Goal: Task Accomplishment & Management: Manage account settings

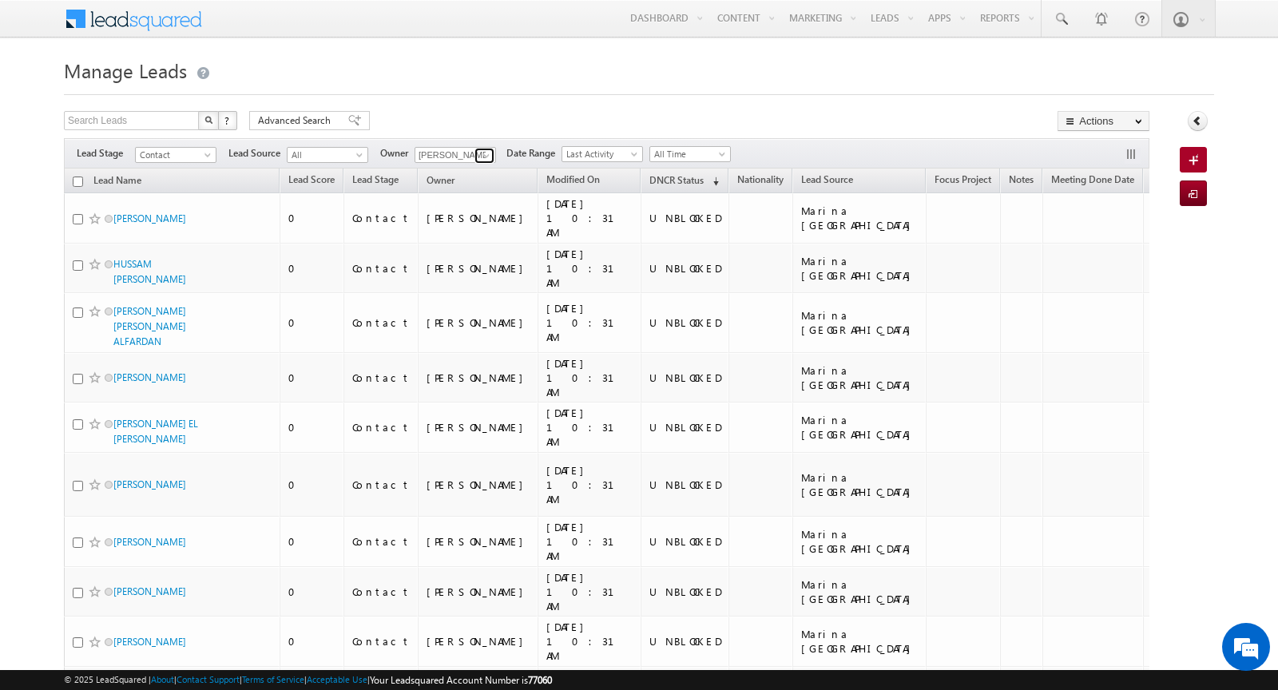
click at [480, 149] on span at bounding box center [486, 155] width 13 height 13
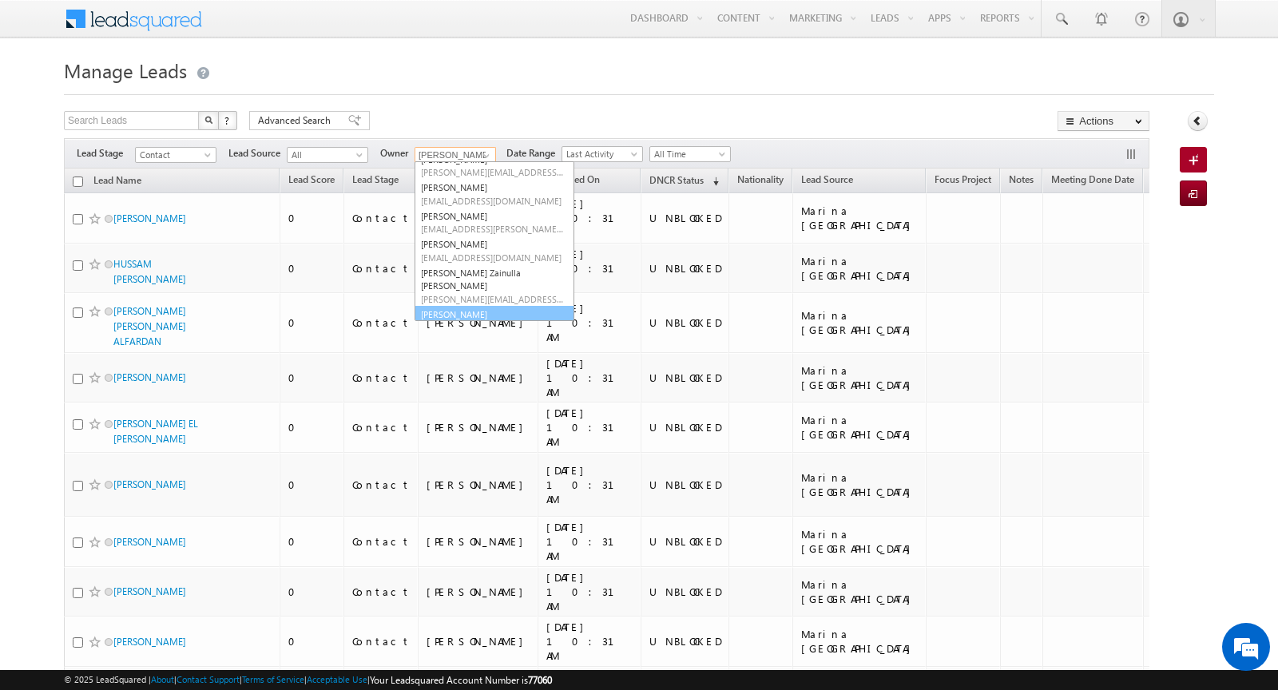
scroll to position [73, 0]
click at [444, 305] on link "[PERSON_NAME] [EMAIL_ADDRESS][DOMAIN_NAME]" at bounding box center [494, 320] width 160 height 30
type input "[PERSON_NAME]"
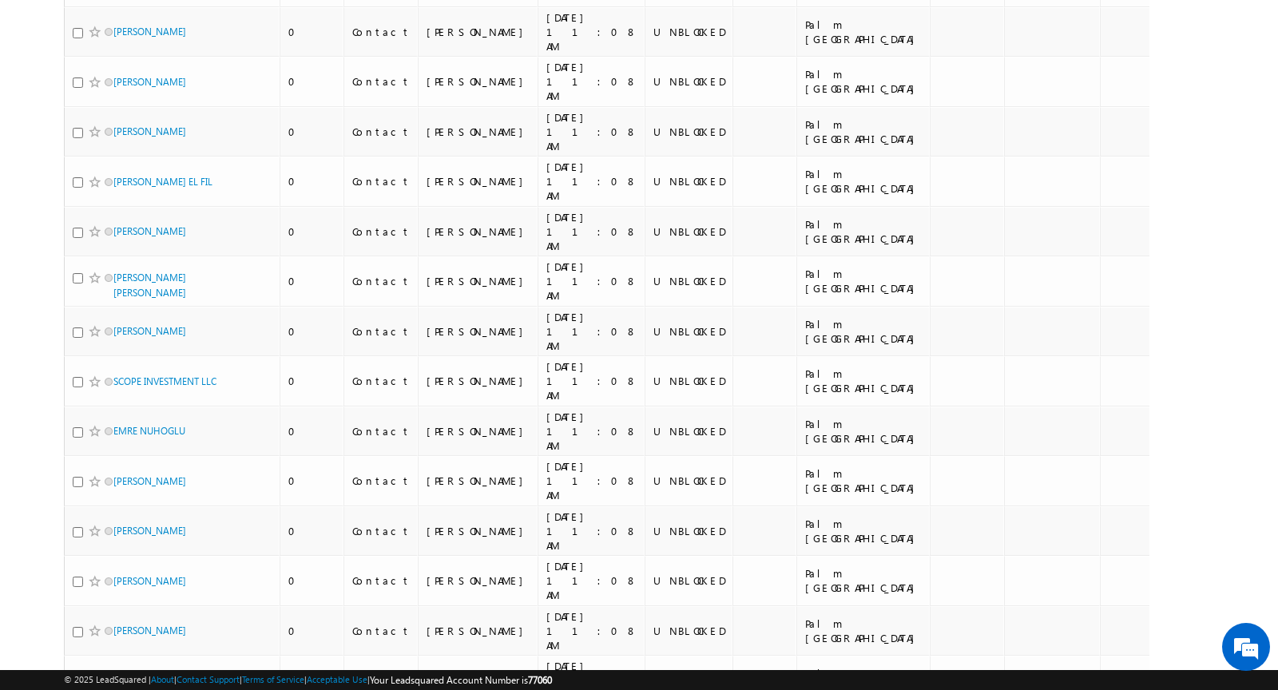
scroll to position [9656, 0]
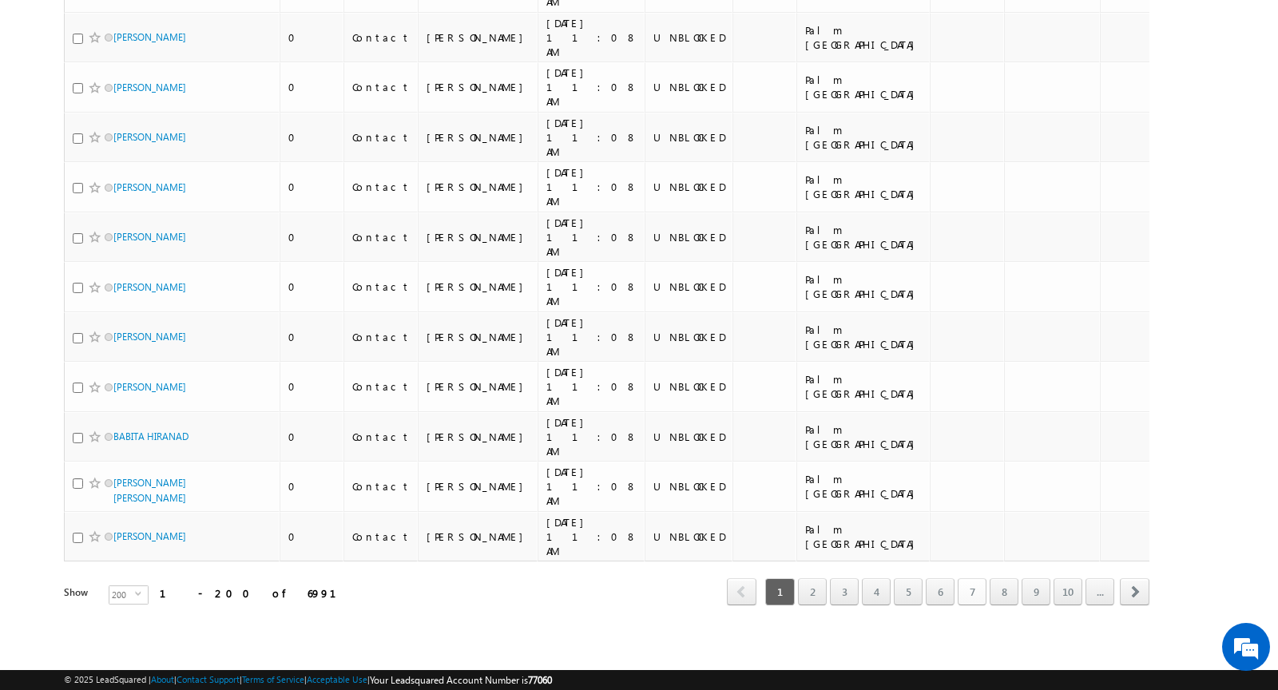
click at [977, 592] on link "7" at bounding box center [971, 591] width 29 height 27
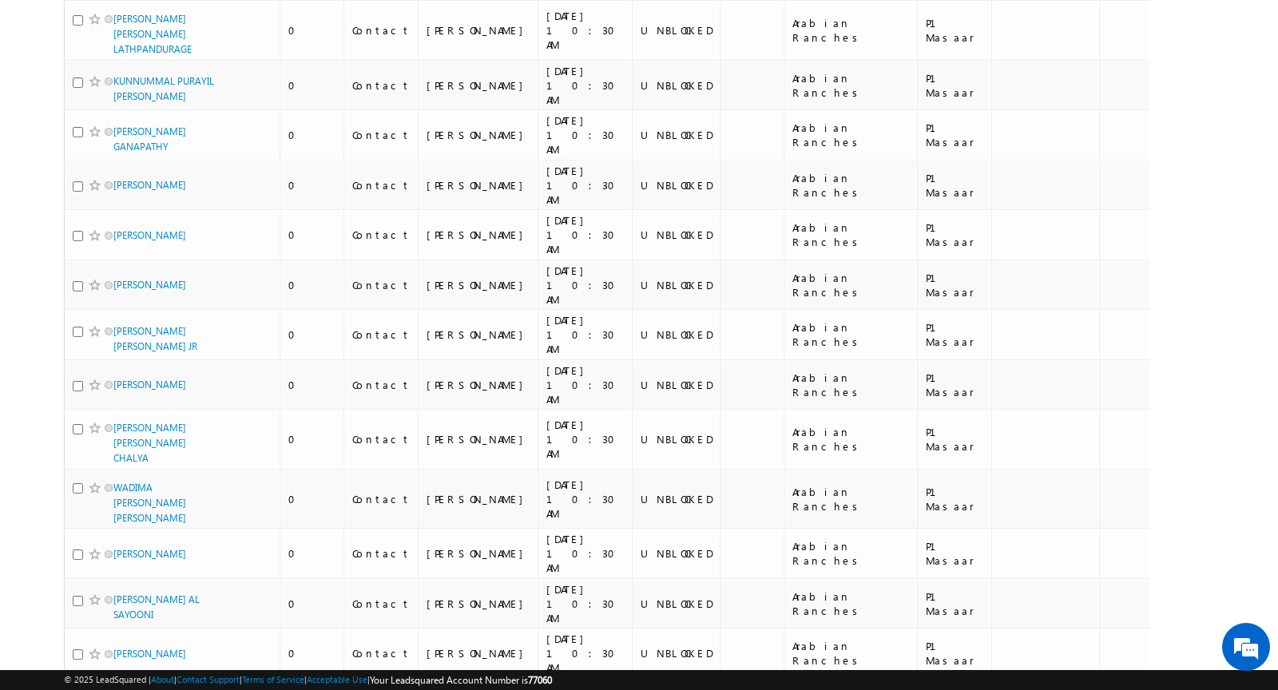
scroll to position [9854, 0]
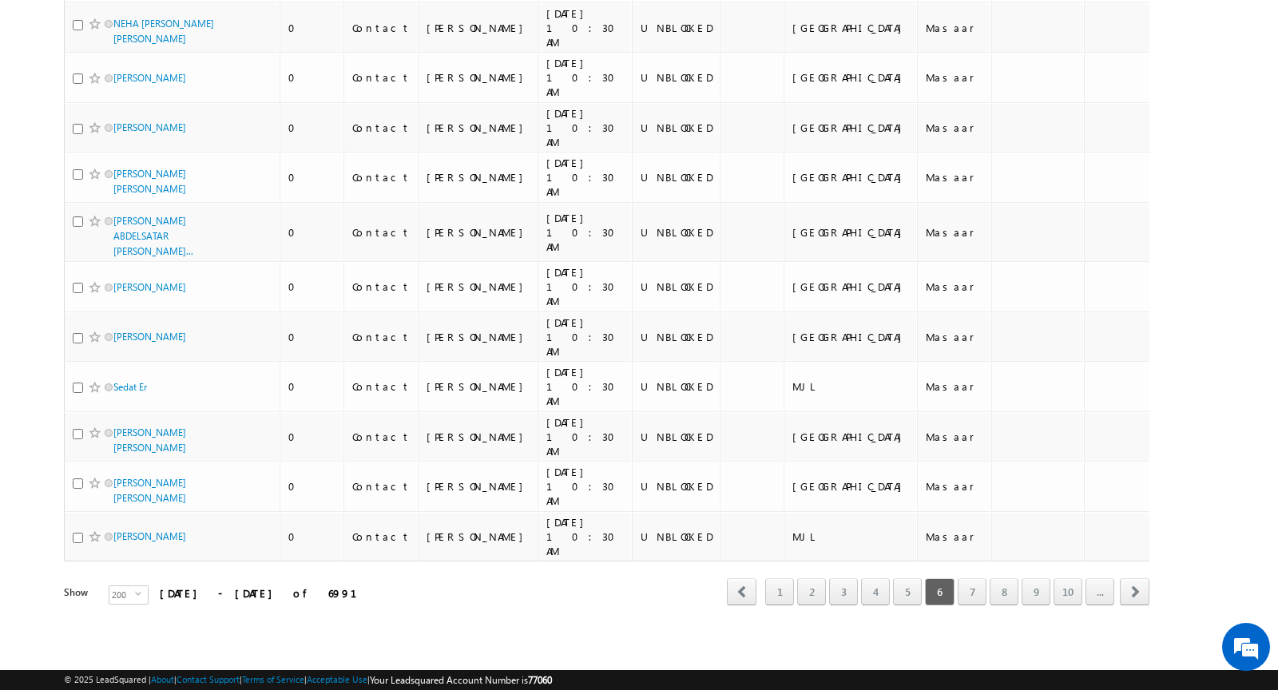
scroll to position [13164, 0]
click at [875, 597] on link "4" at bounding box center [875, 591] width 29 height 27
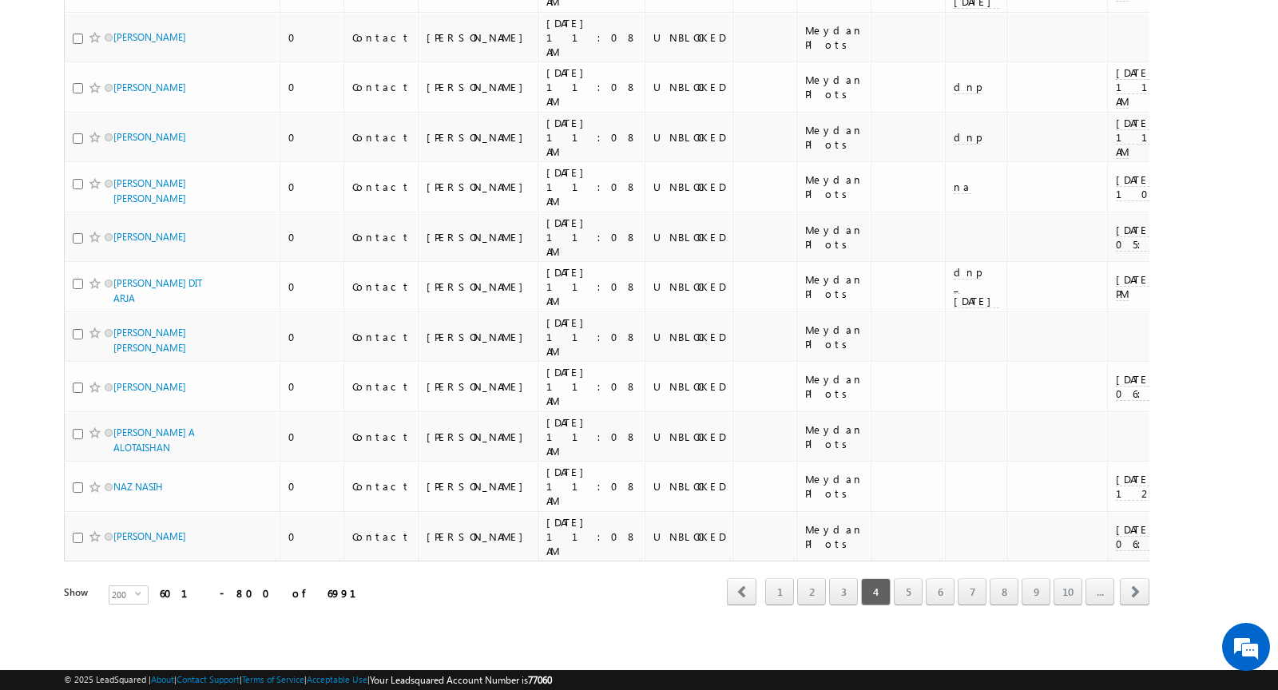
scroll to position [7644, 0]
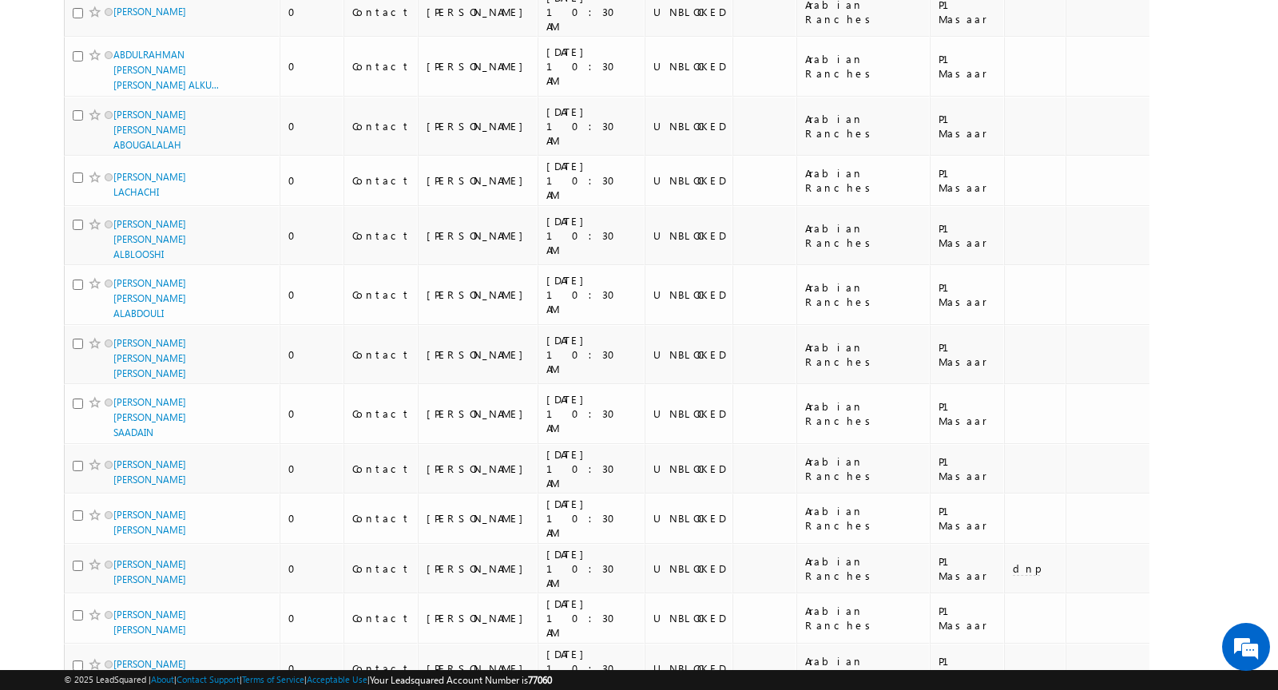
scroll to position [0, 0]
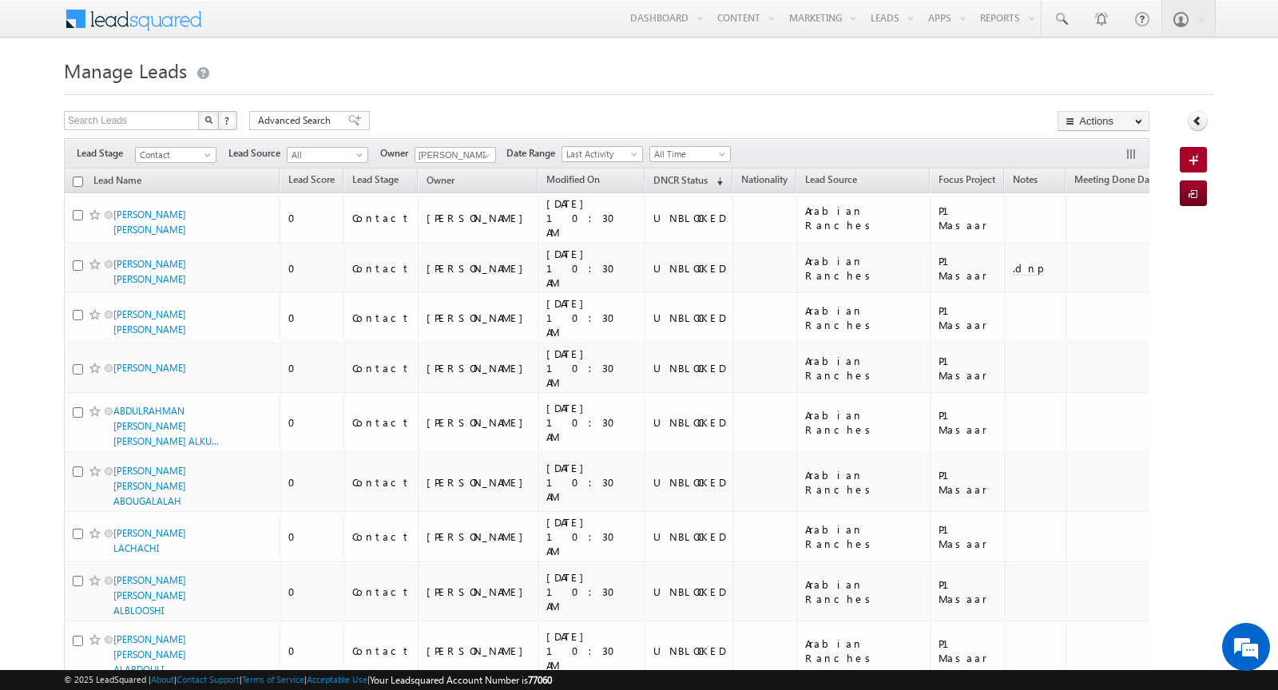
click at [74, 180] on input "checkbox" at bounding box center [78, 181] width 10 height 10
checkbox input "true"
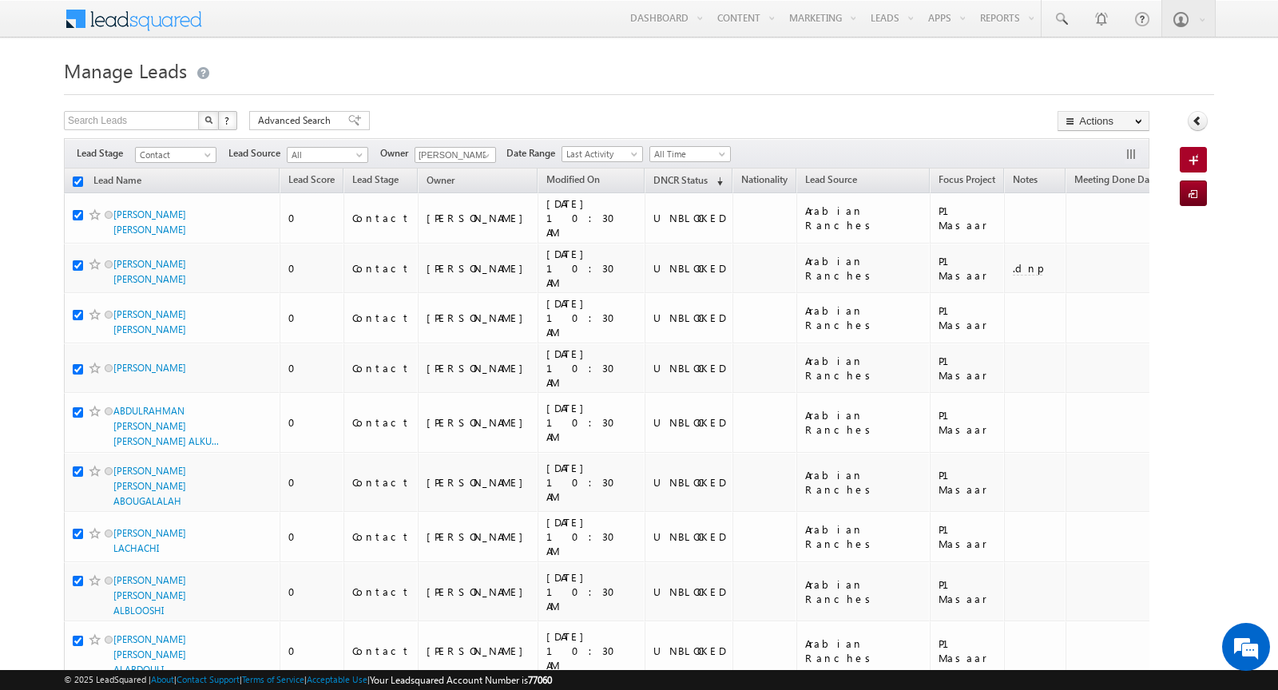
checkbox input "true"
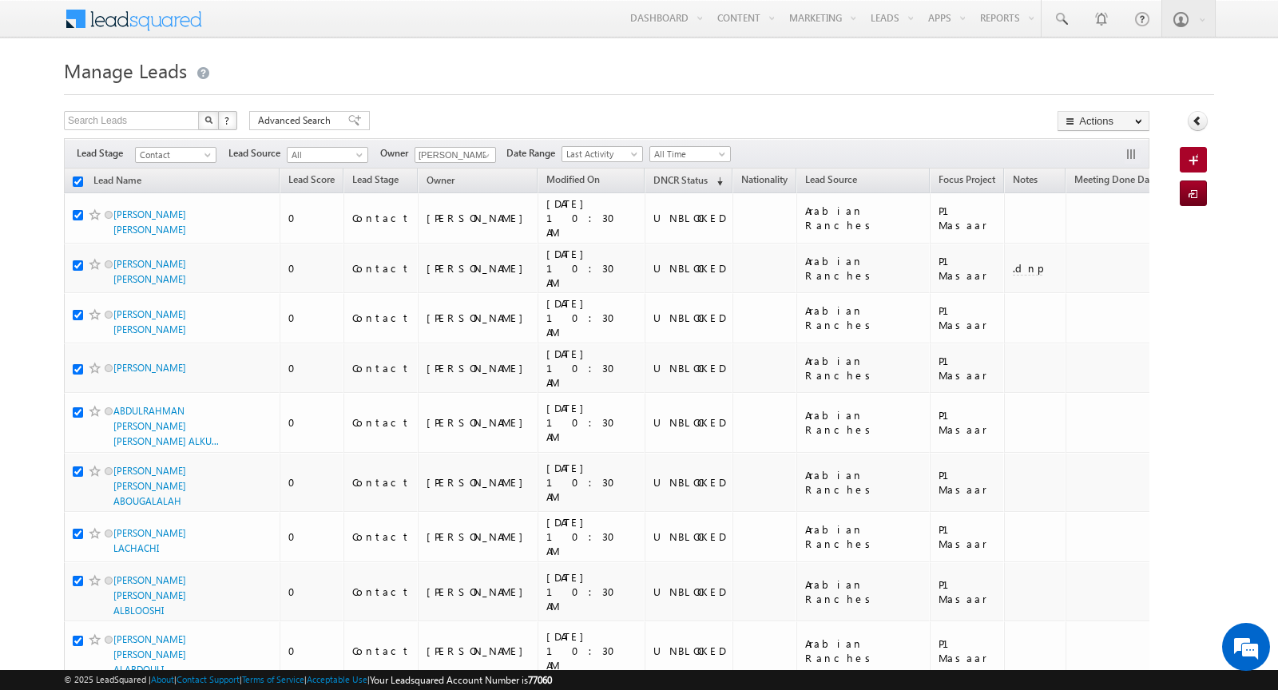
checkbox input "true"
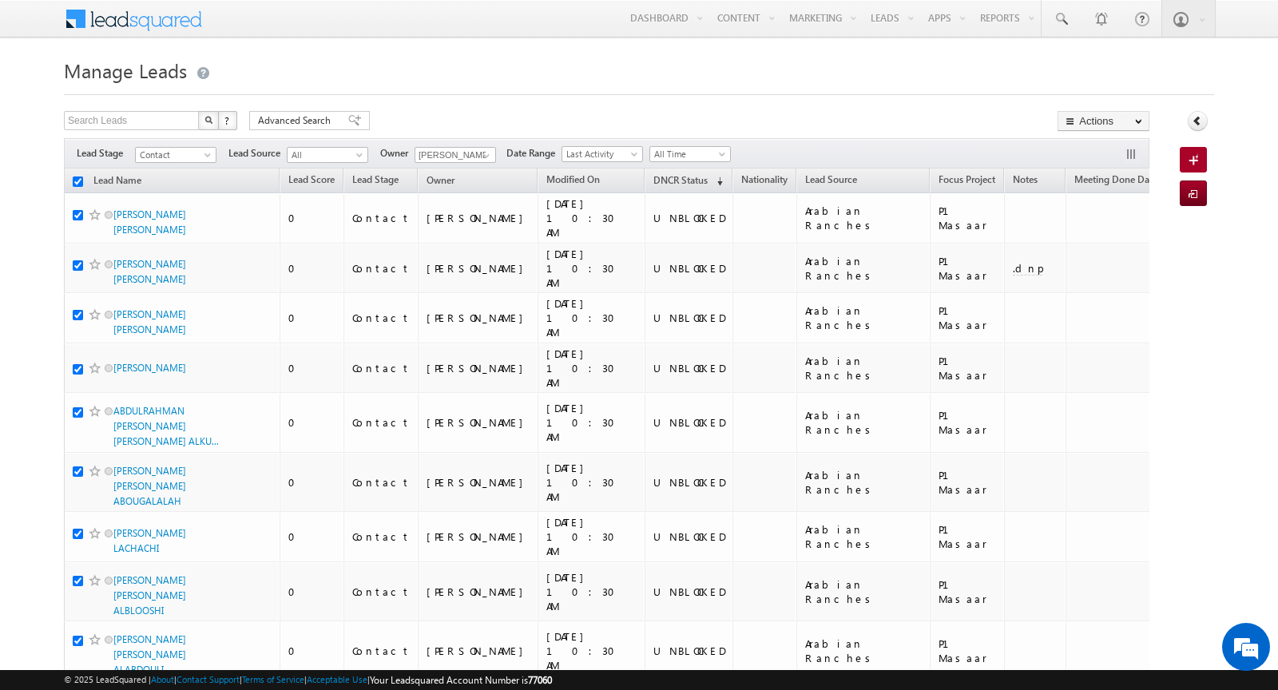
checkbox input "true"
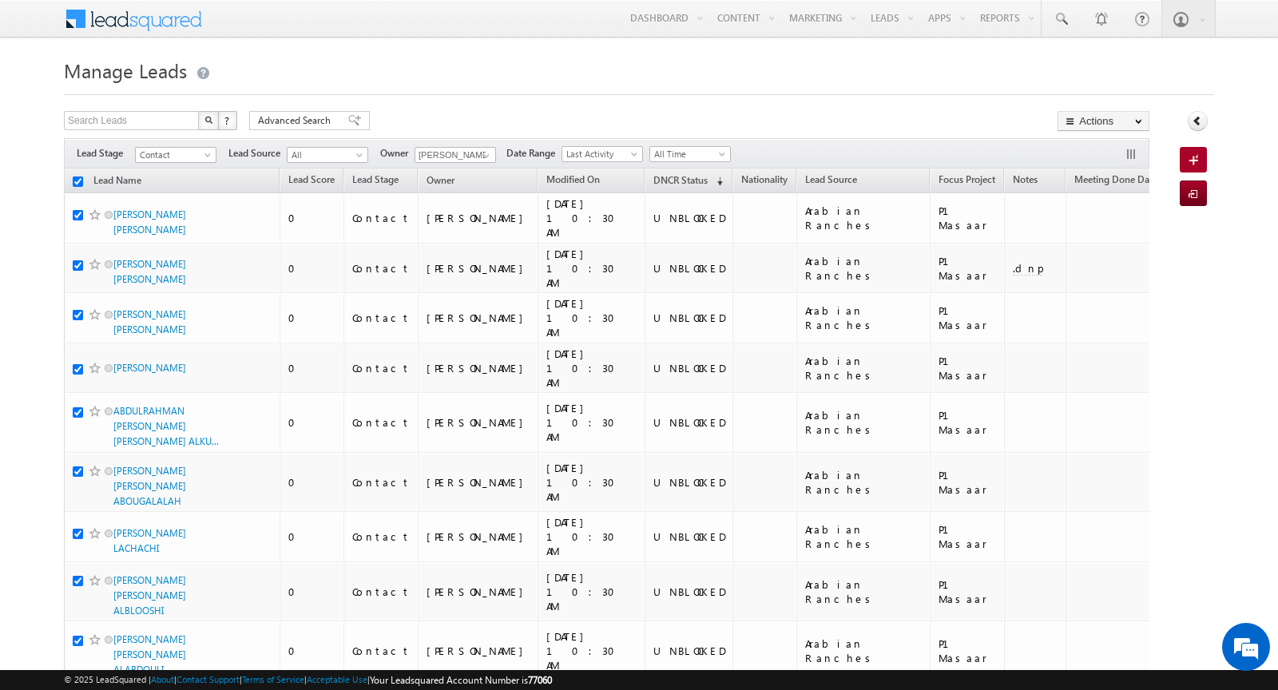
checkbox input "true"
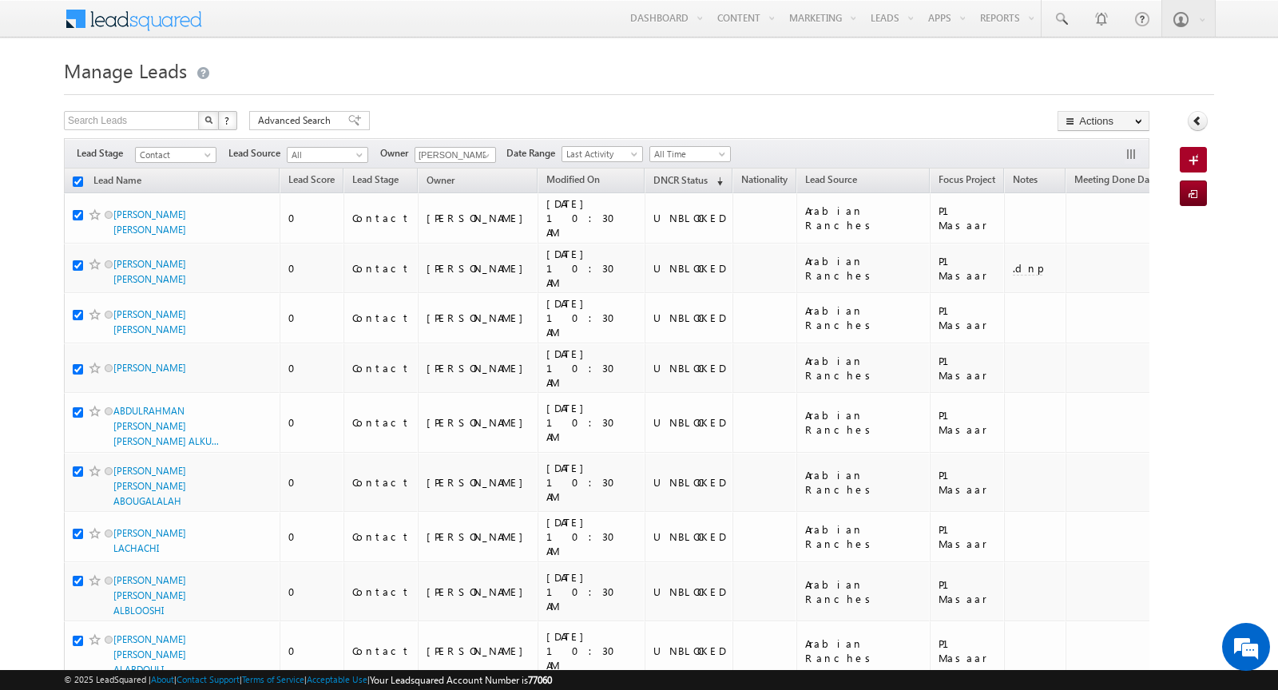
checkbox input "true"
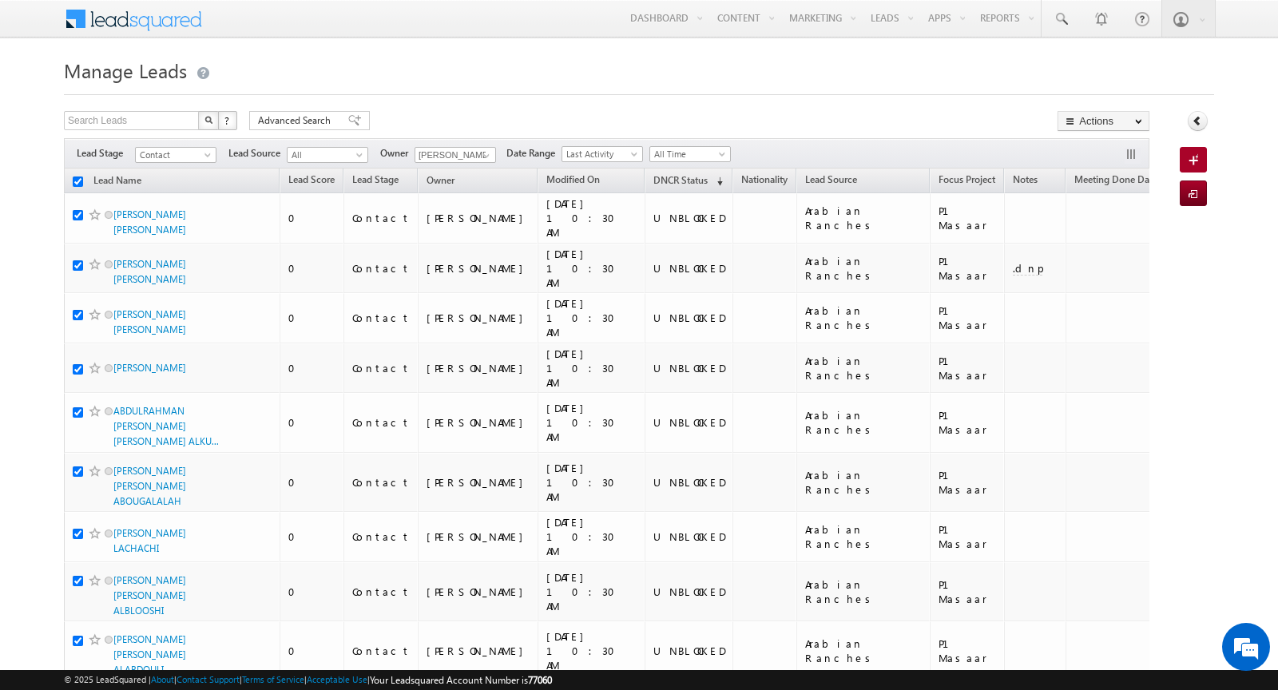
checkbox input "true"
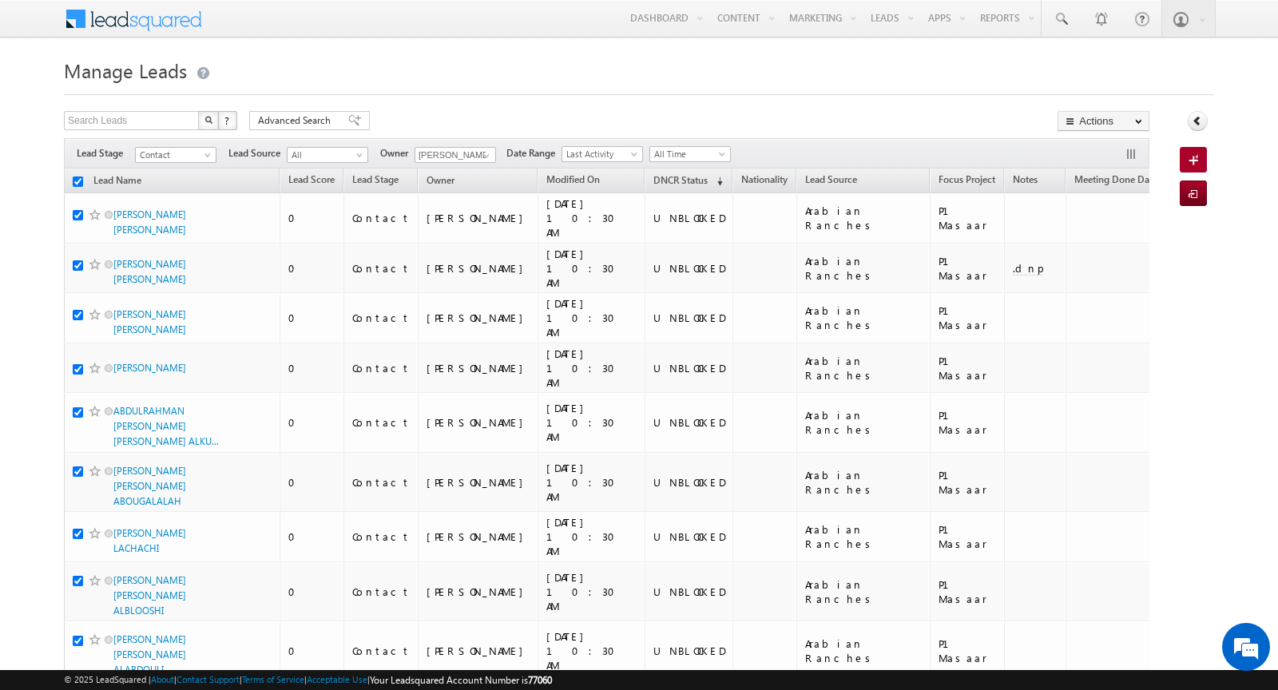
checkbox input "true"
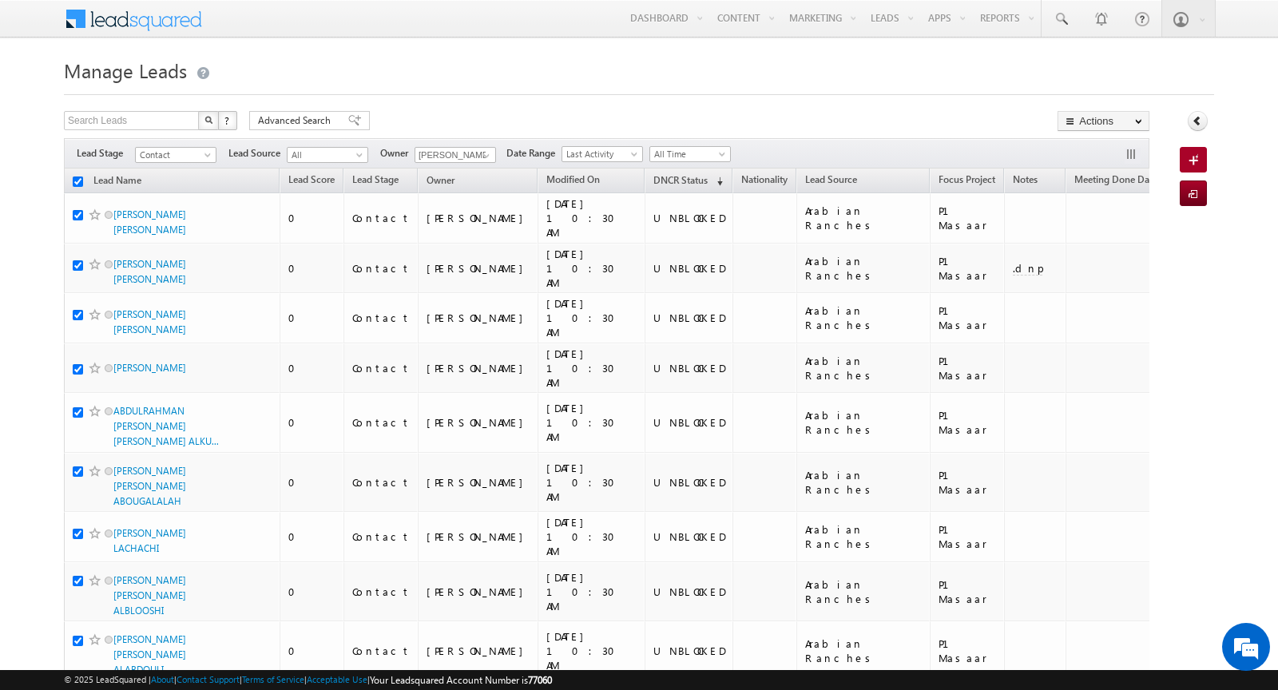
checkbox input "true"
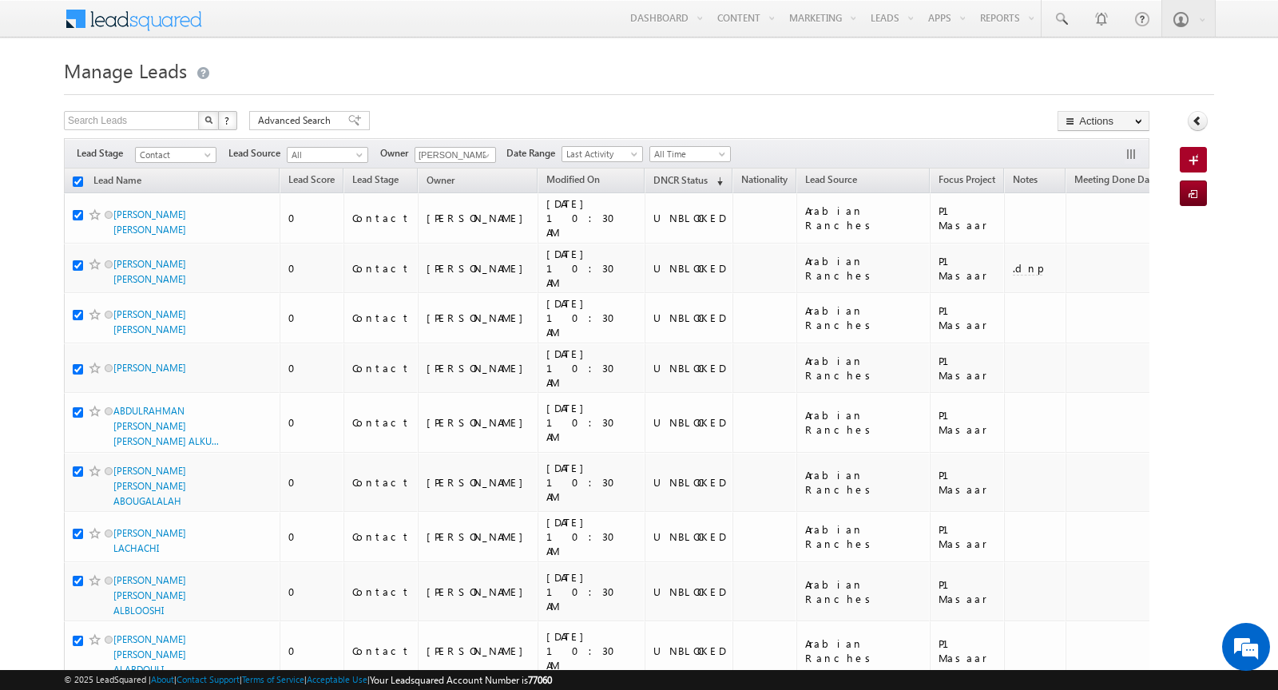
checkbox input "true"
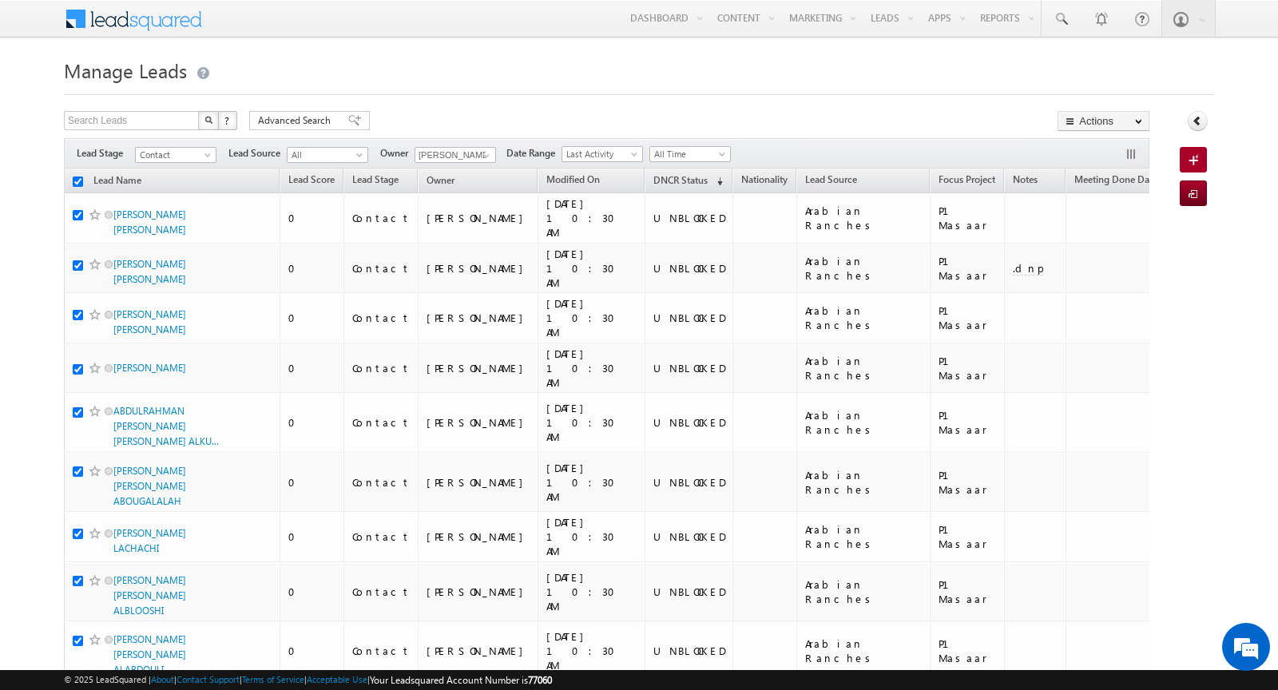
checkbox input "true"
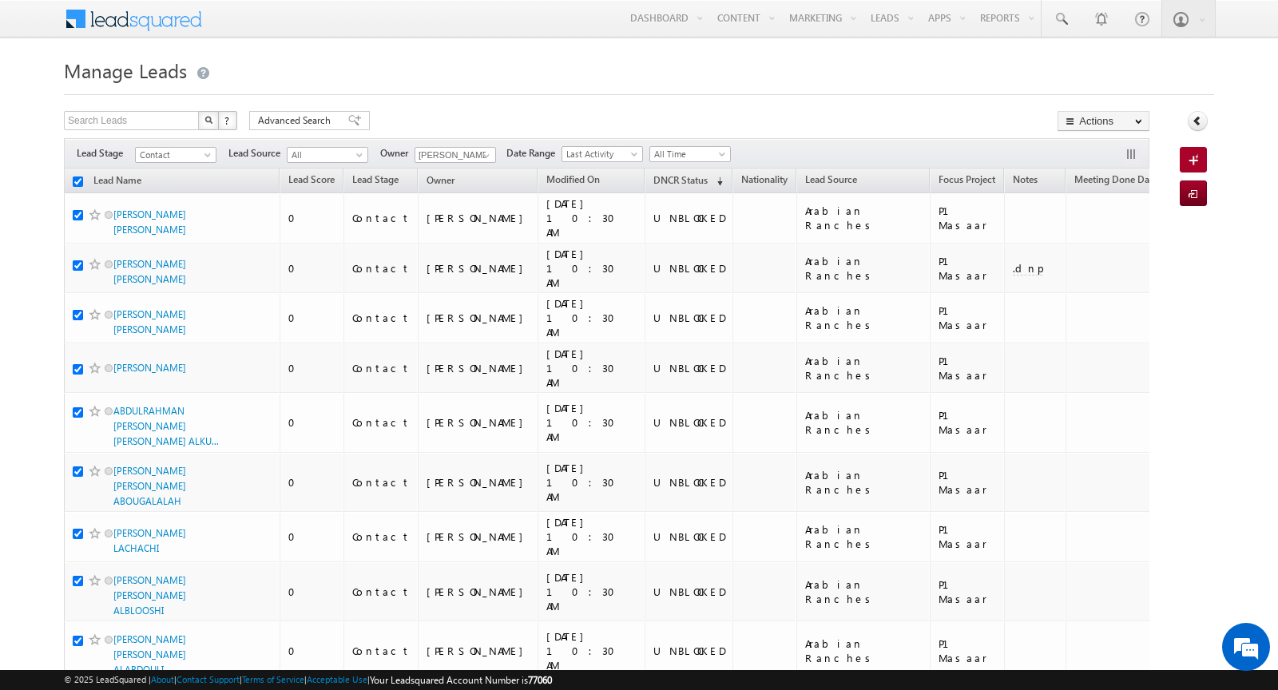
checkbox input "true"
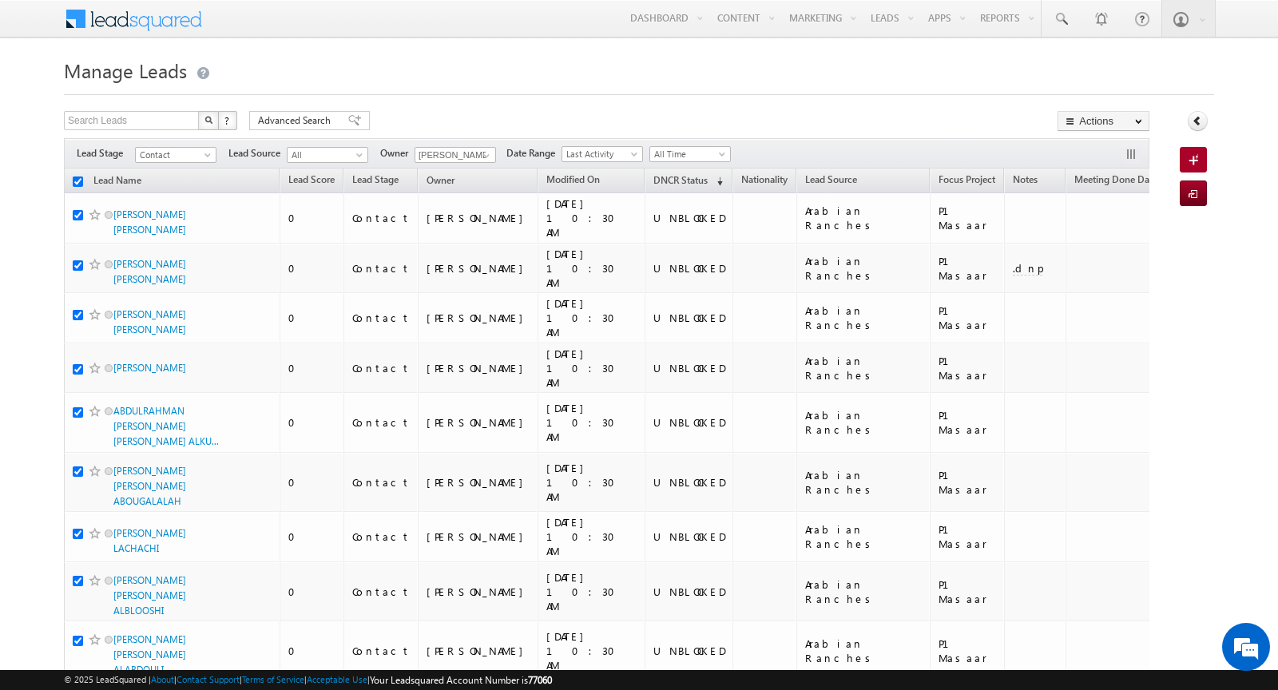
checkbox input "true"
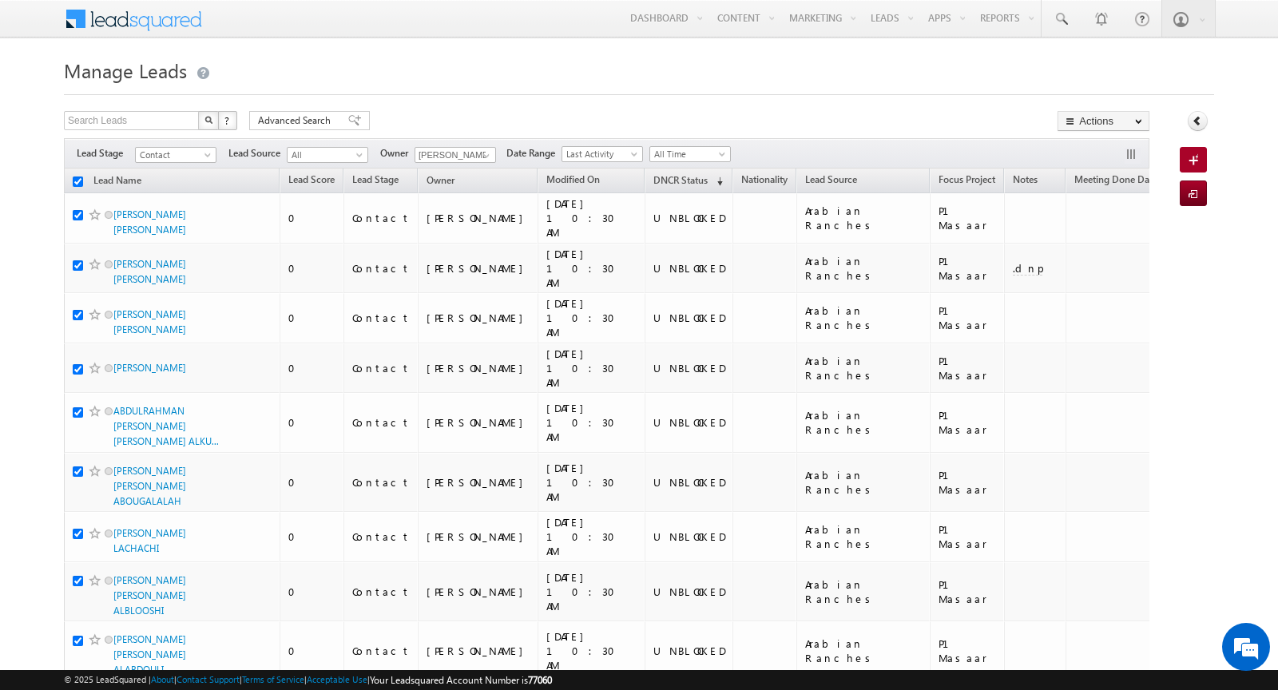
checkbox input "true"
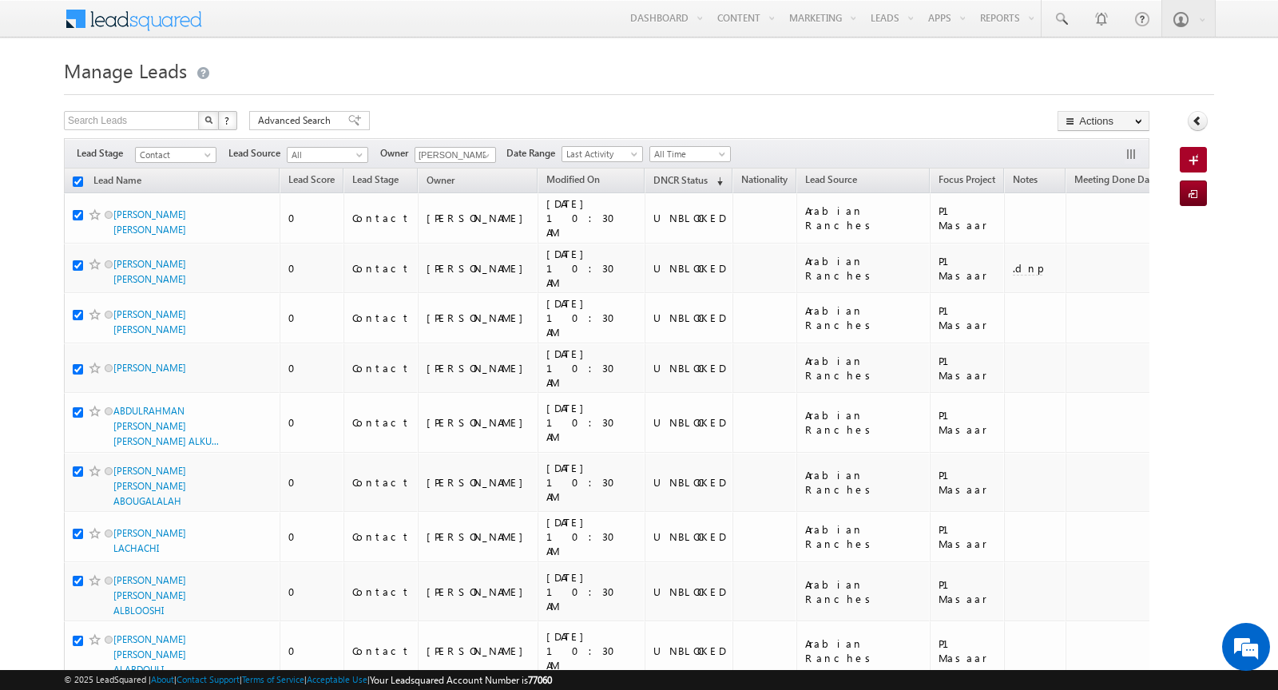
checkbox input "true"
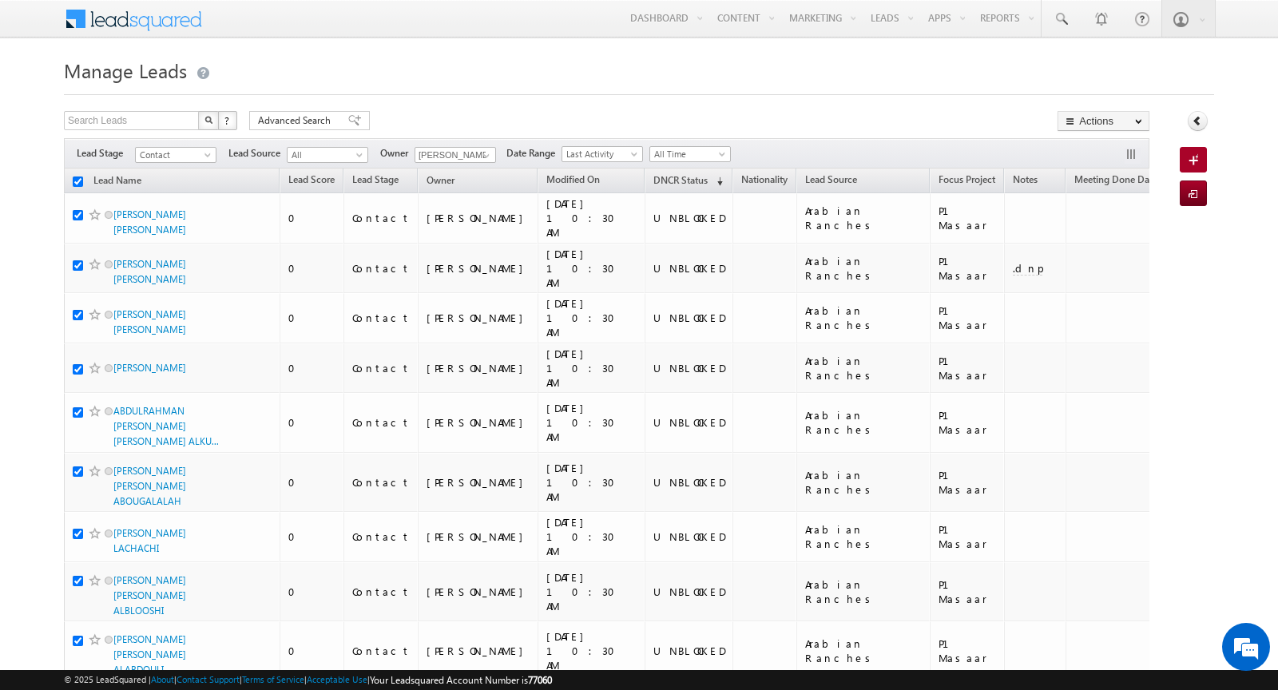
checkbox input "true"
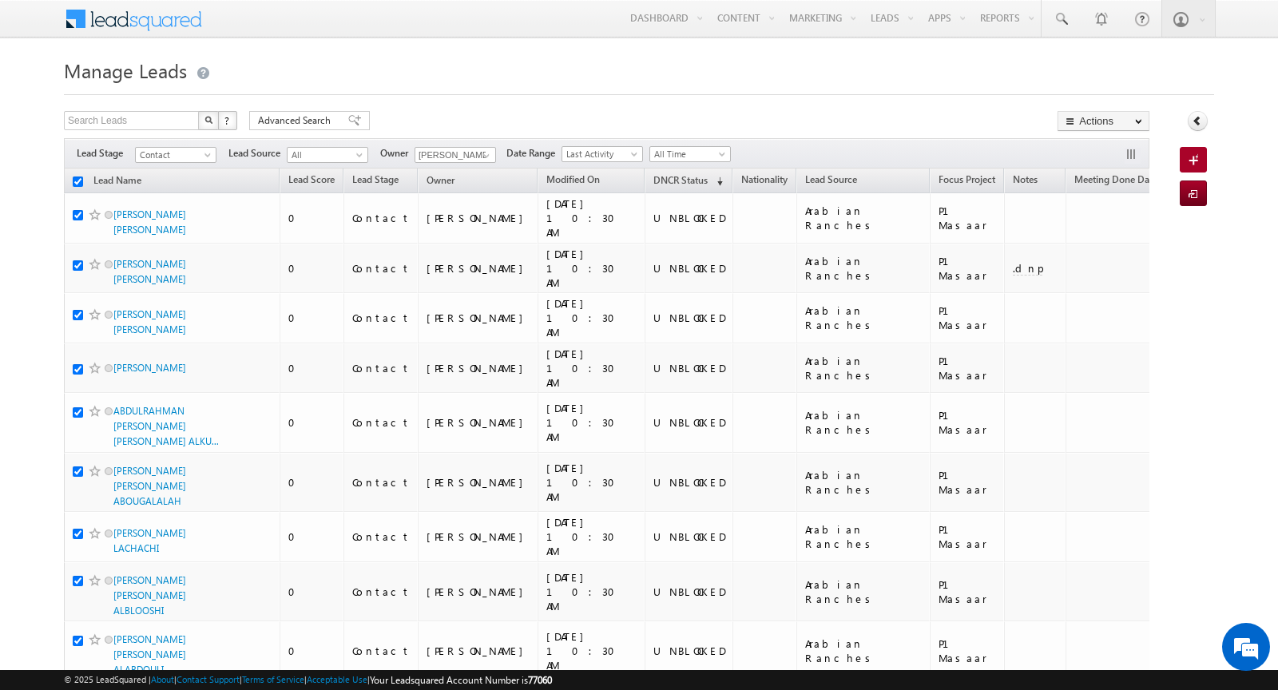
checkbox input "true"
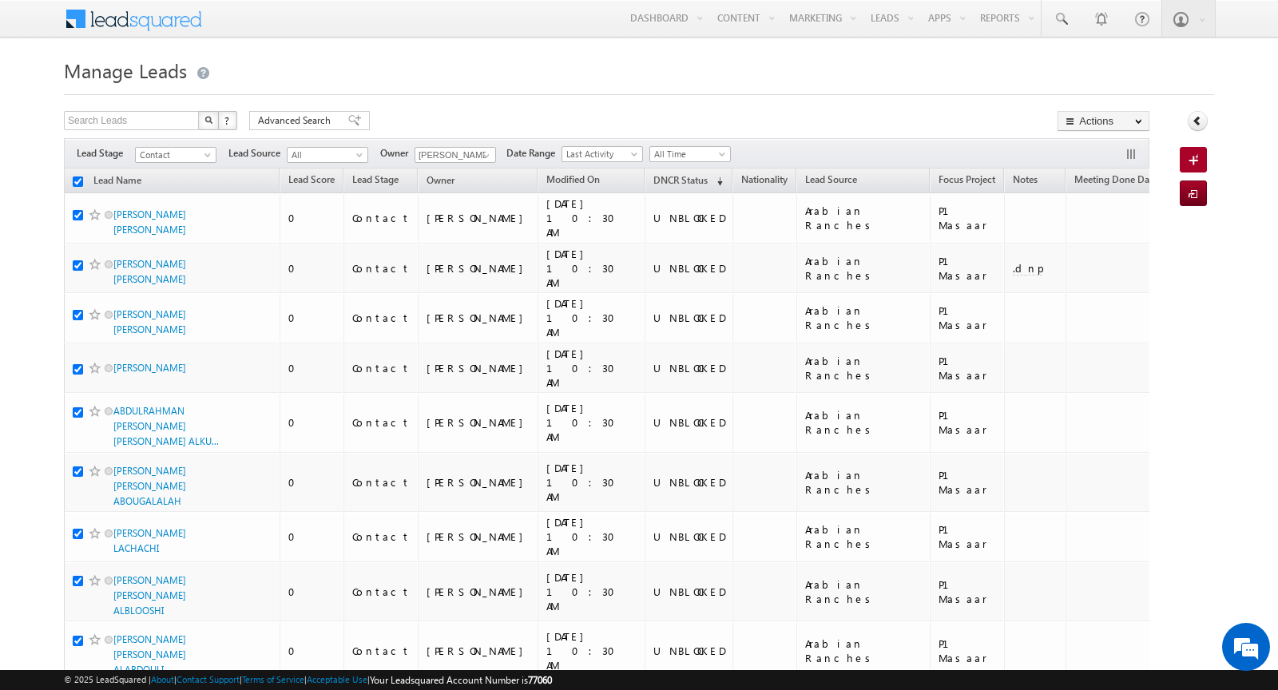
checkbox input "true"
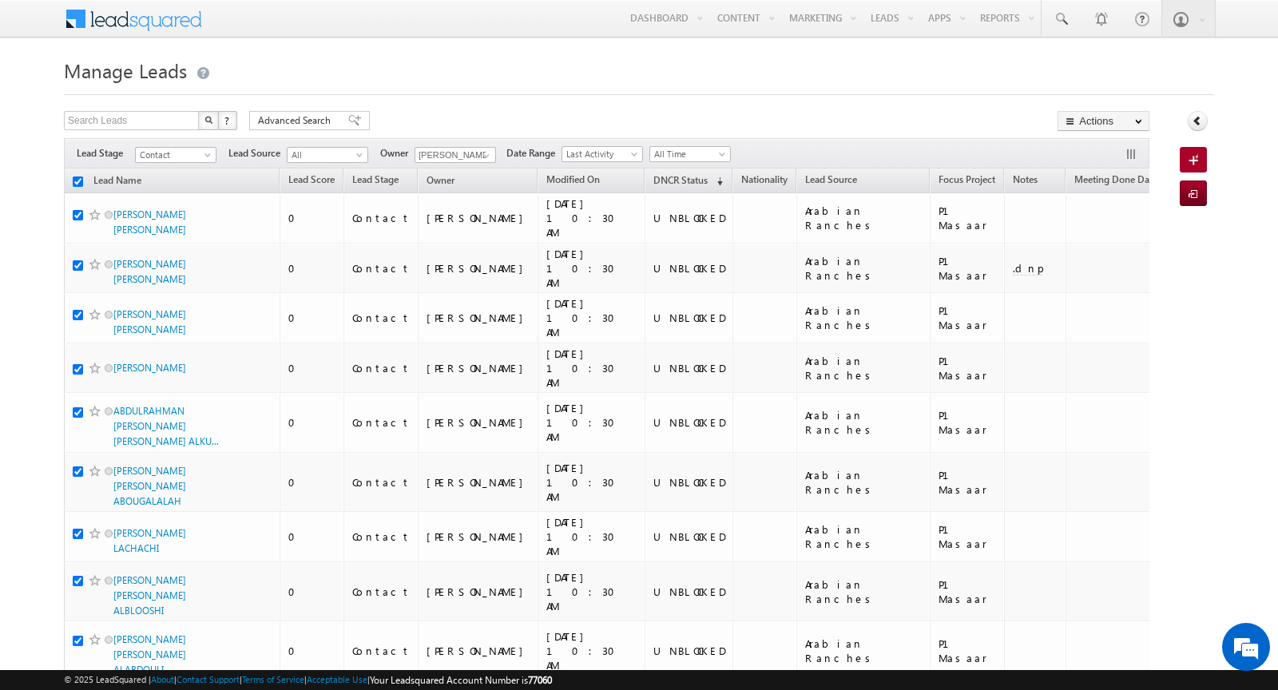
checkbox input "true"
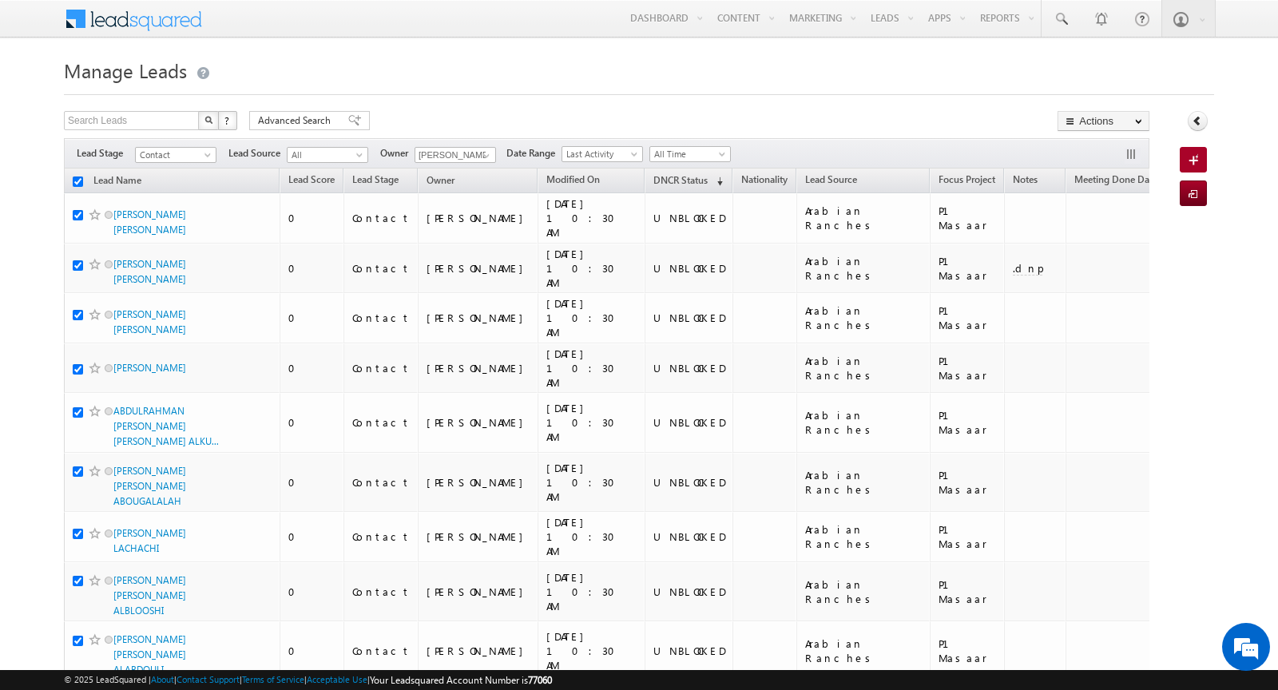
checkbox input "true"
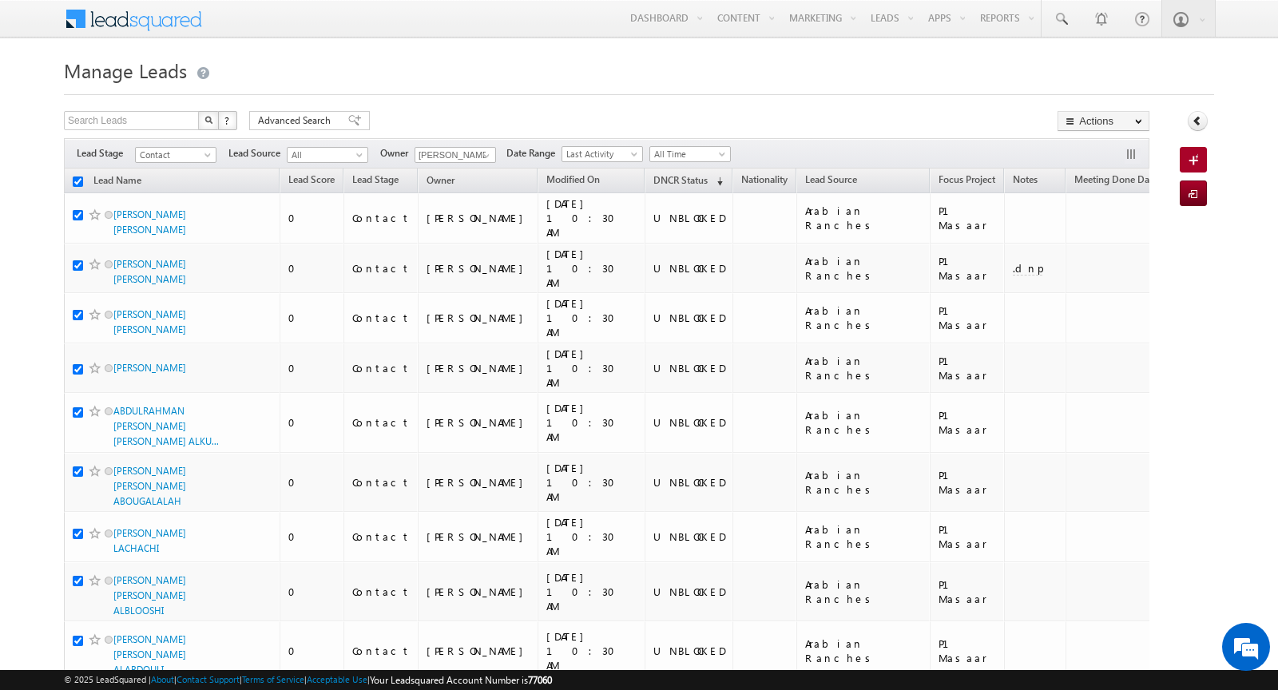
checkbox input "true"
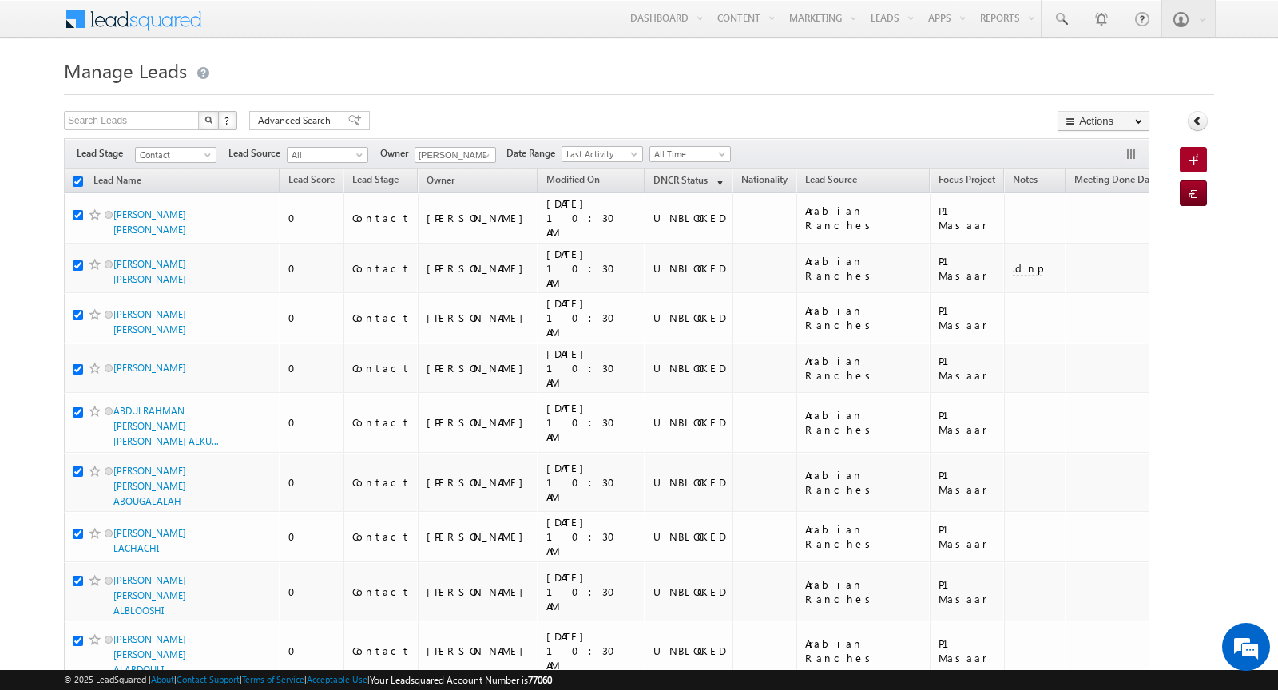
checkbox input "true"
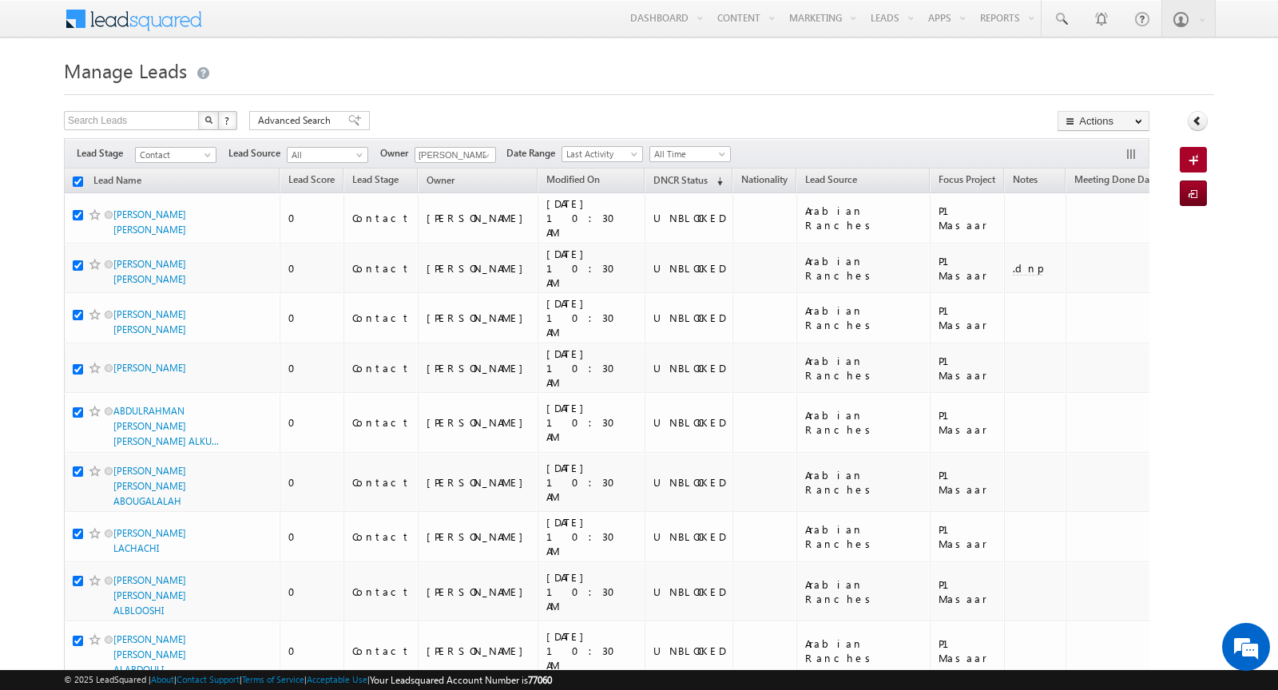
checkbox input "true"
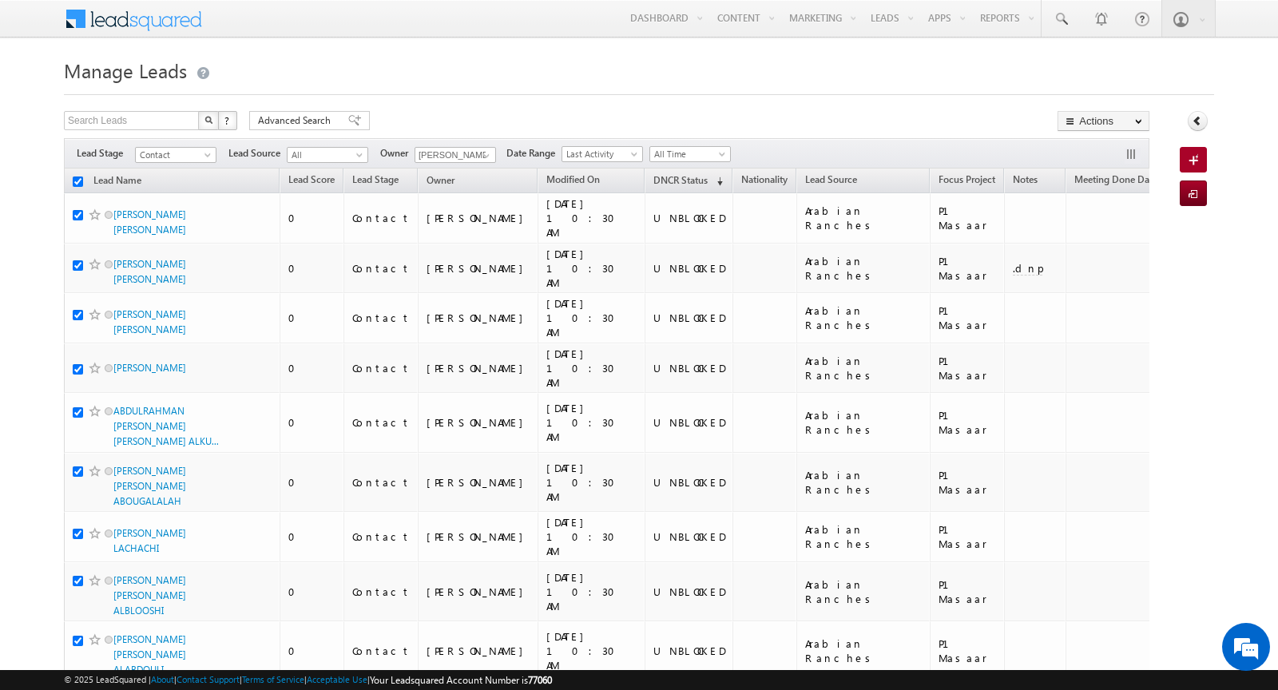
checkbox input "true"
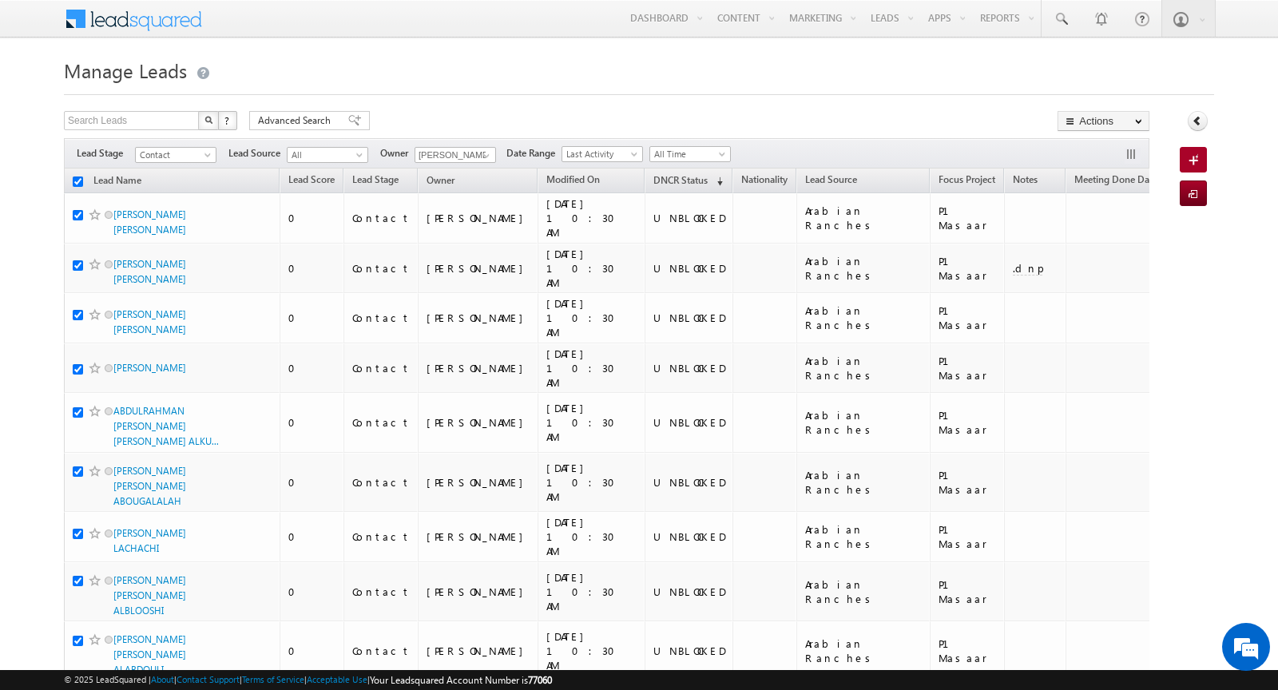
checkbox input "true"
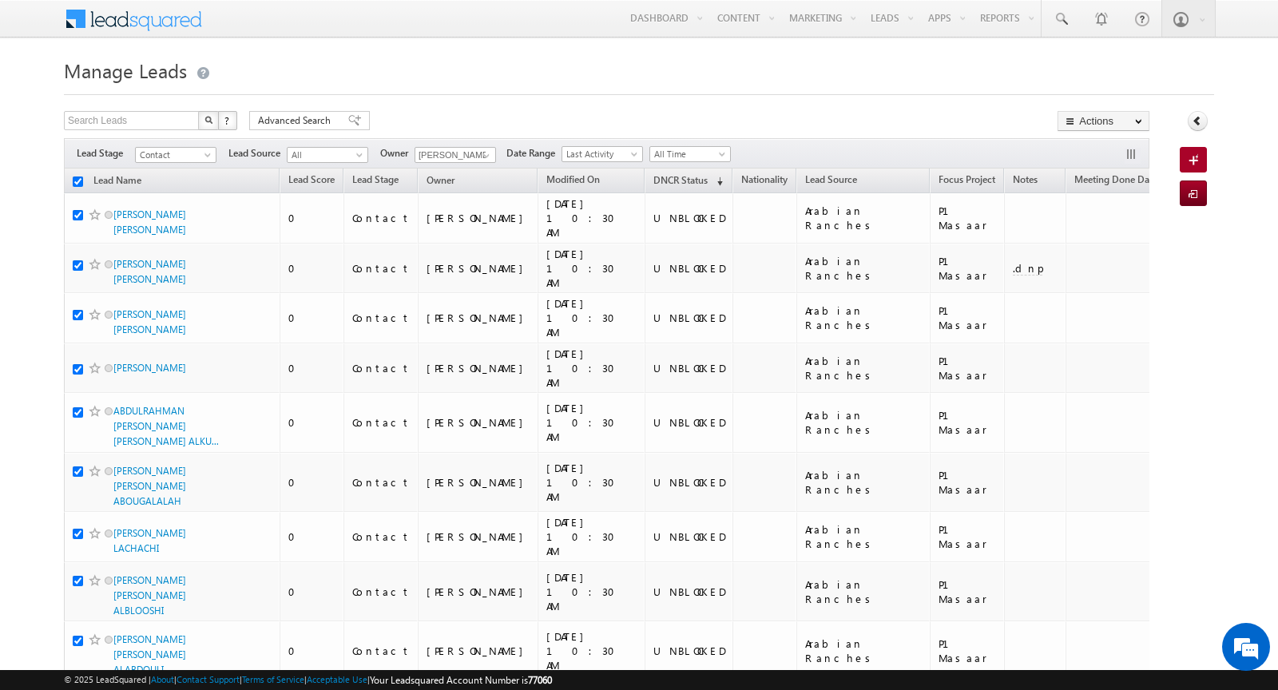
checkbox input "true"
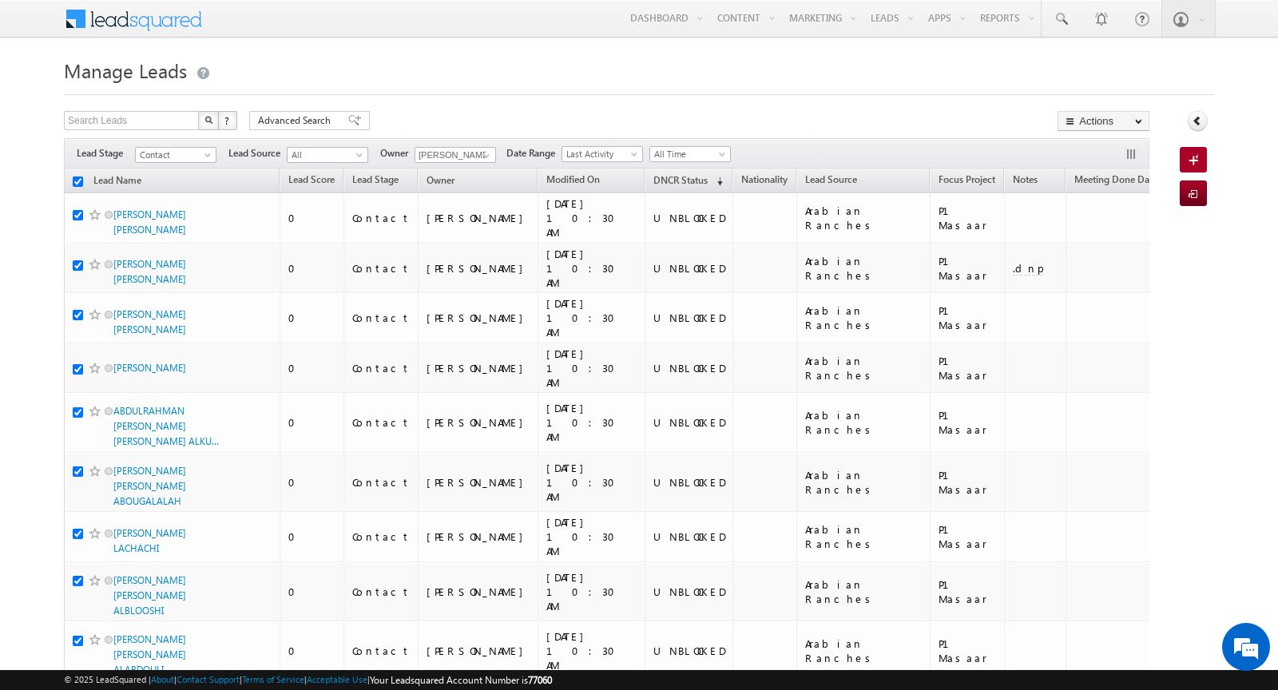
checkbox input "true"
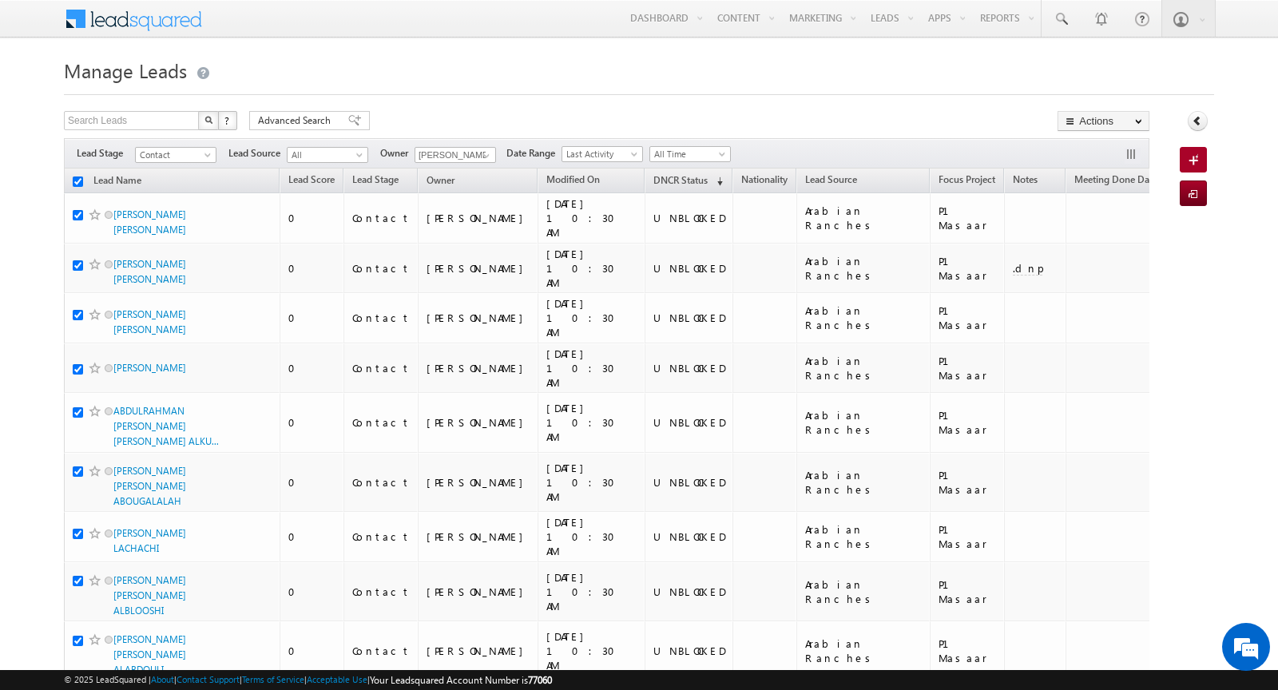
checkbox input "true"
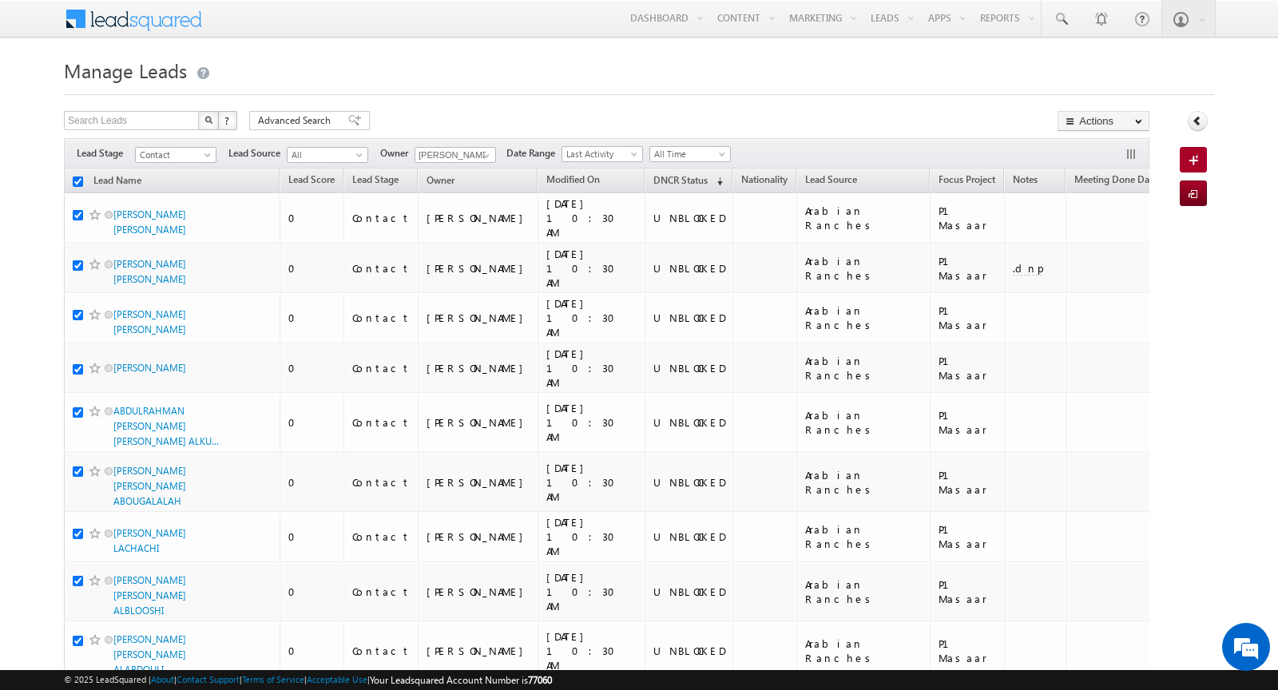
checkbox input "true"
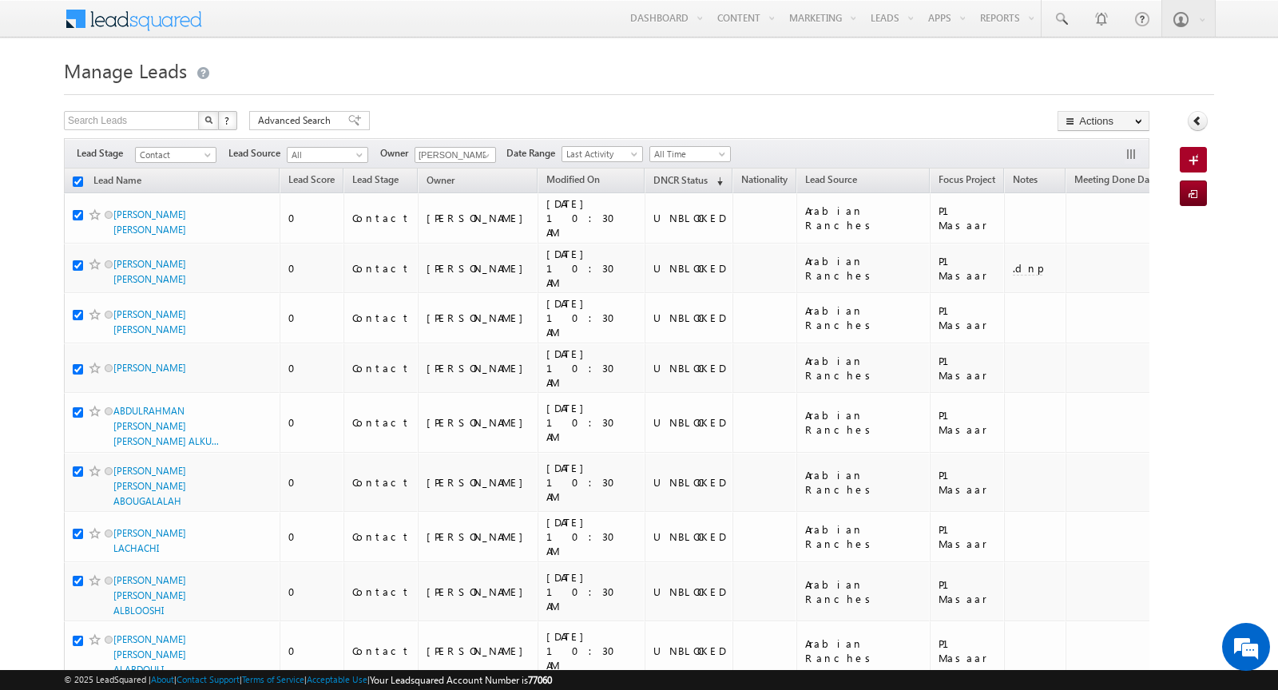
checkbox input "true"
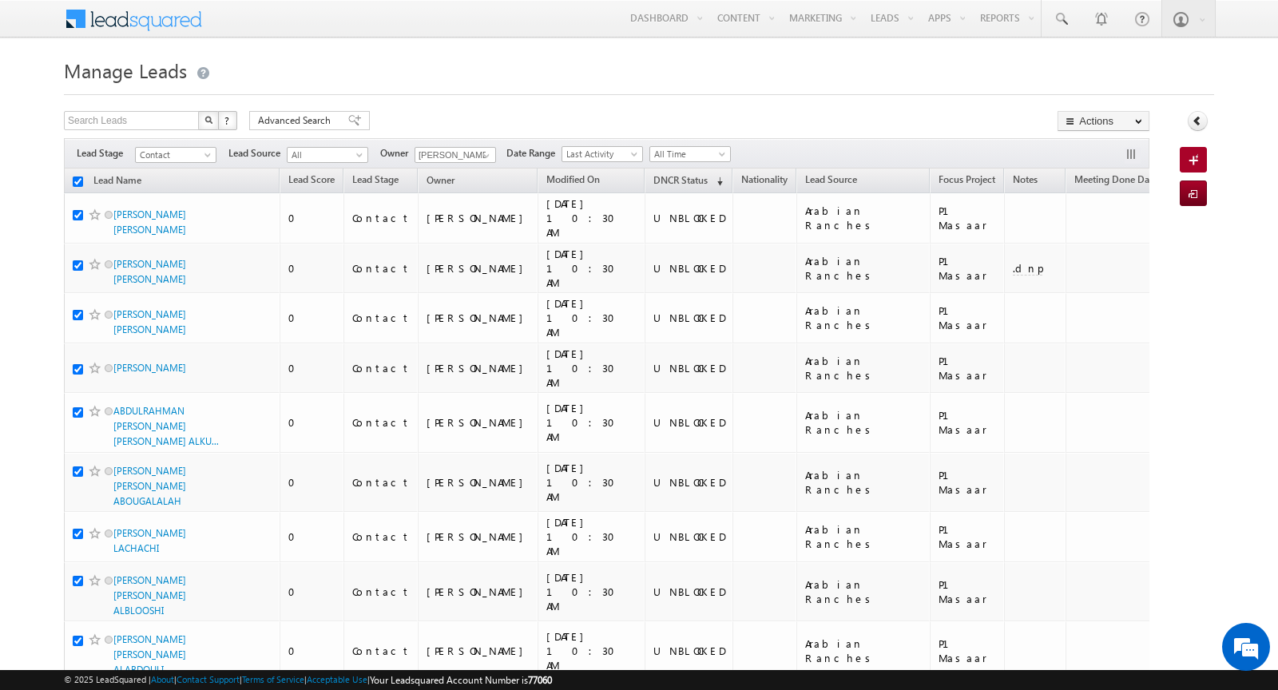
checkbox input "true"
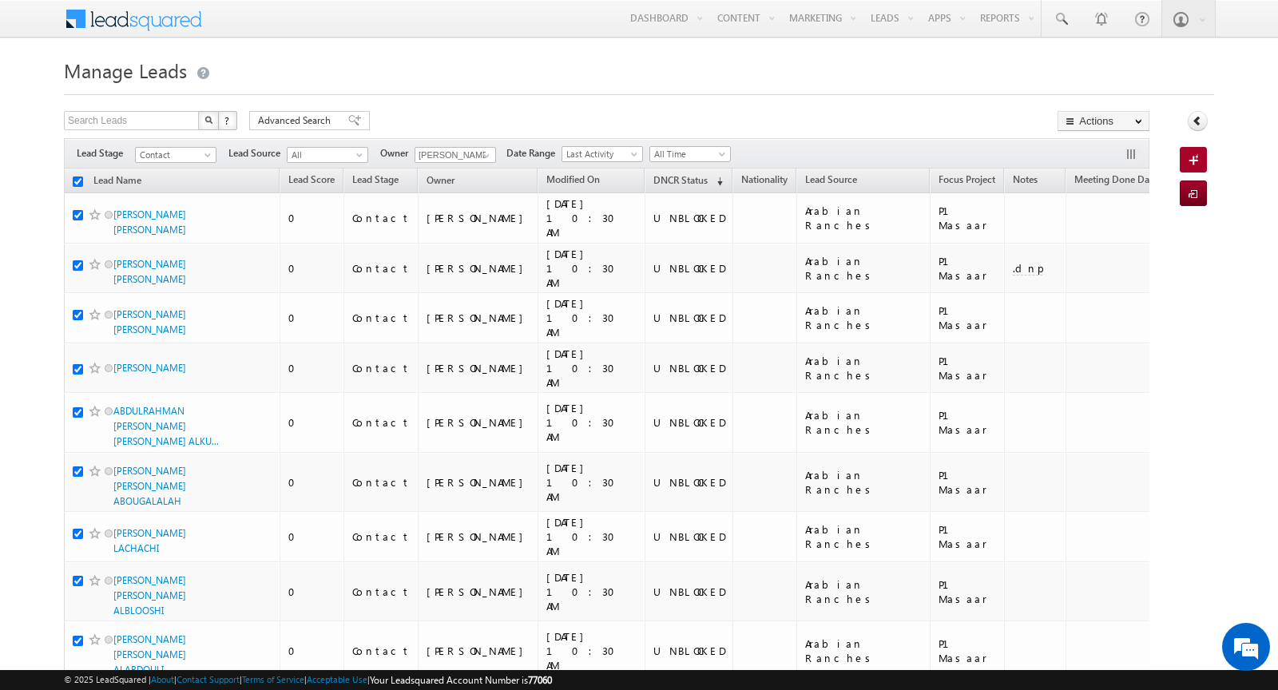
checkbox input "true"
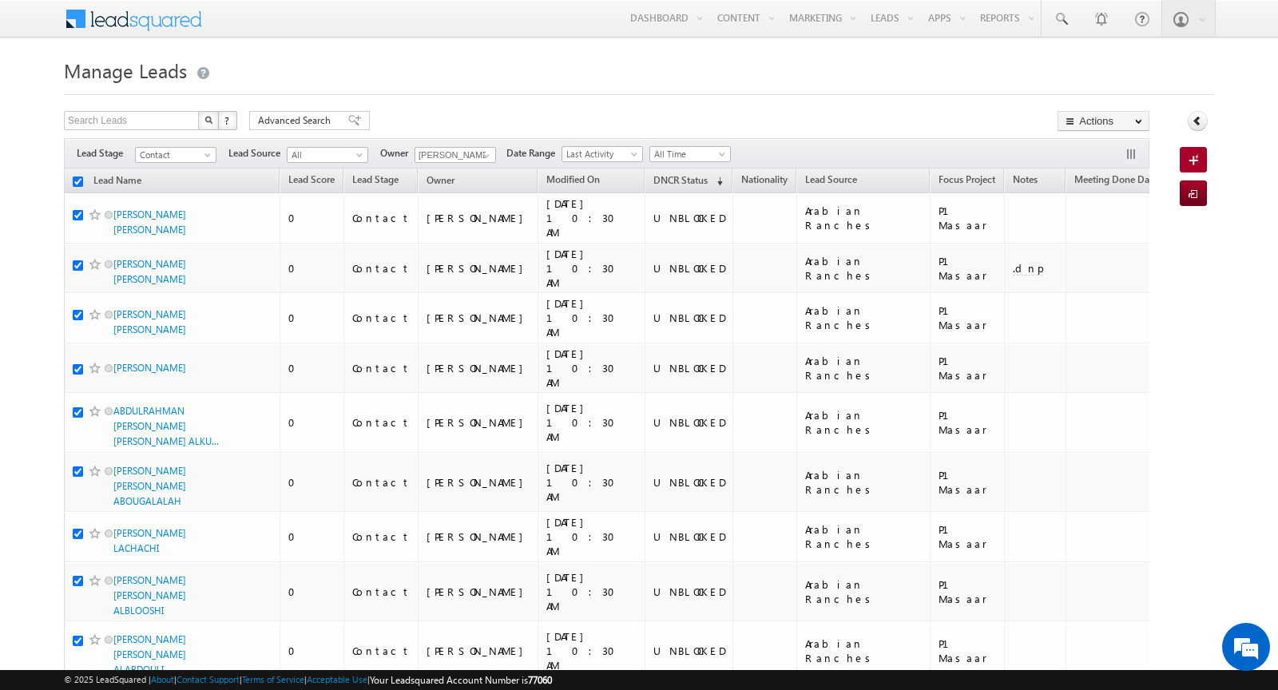
checkbox input "true"
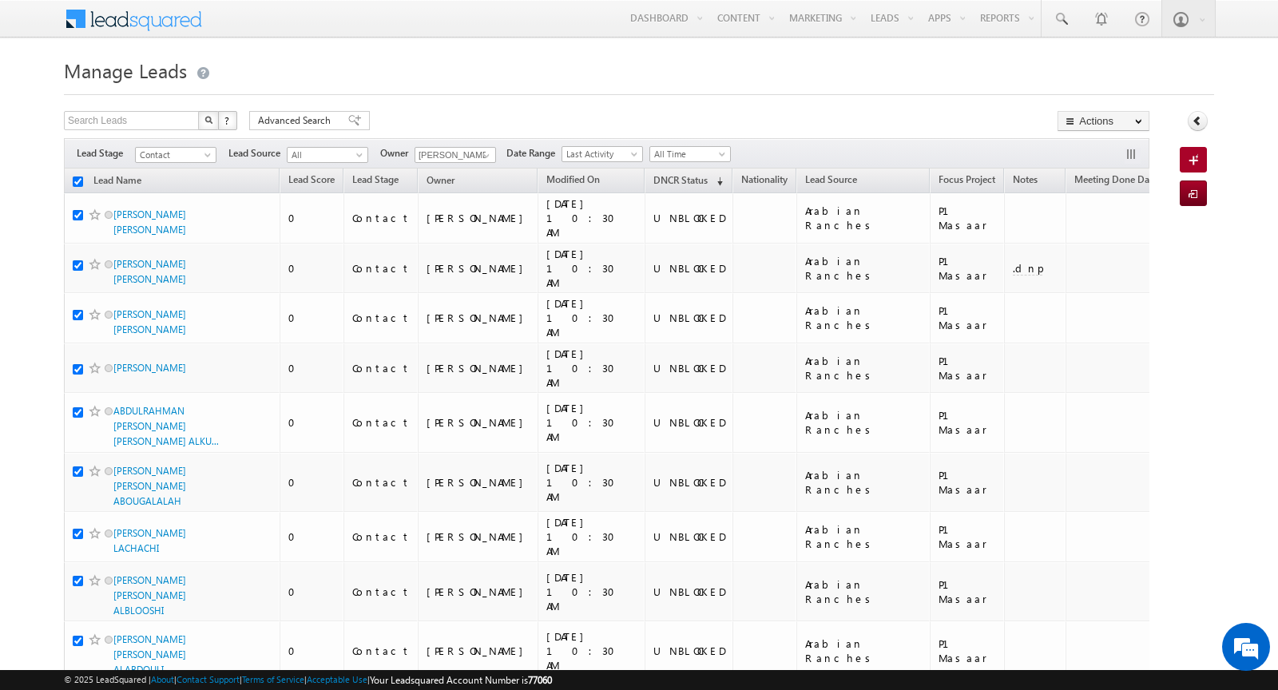
checkbox input "true"
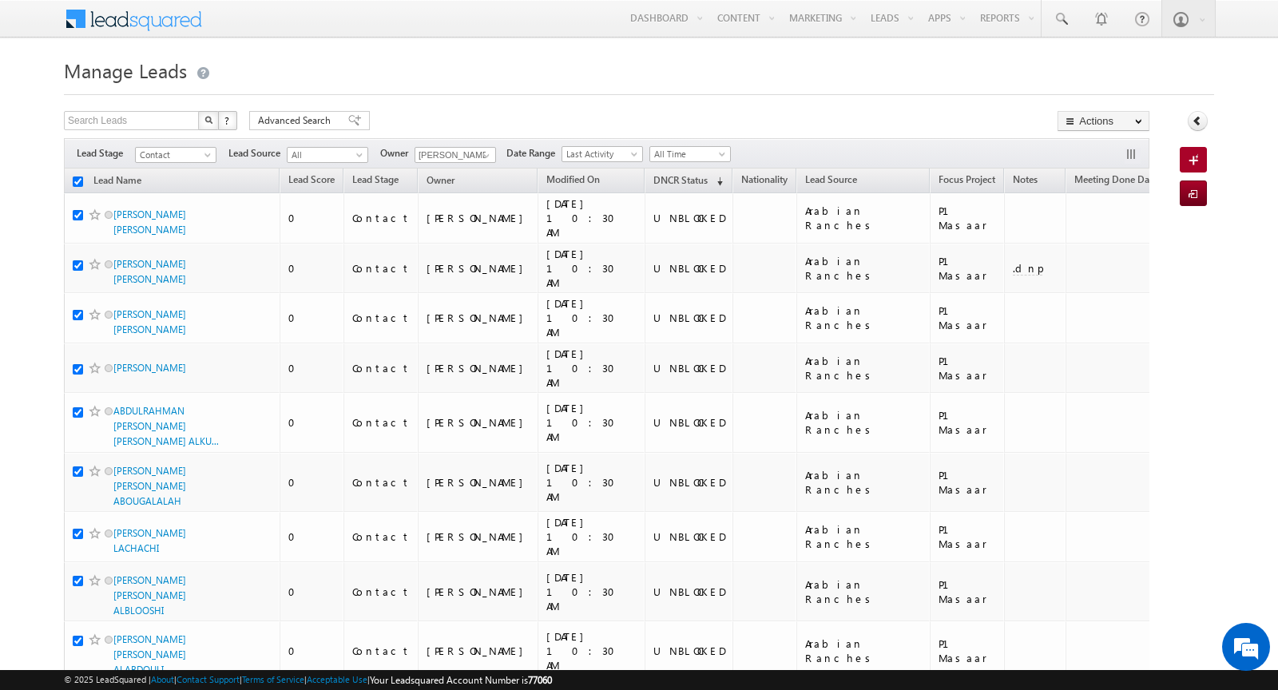
checkbox input "true"
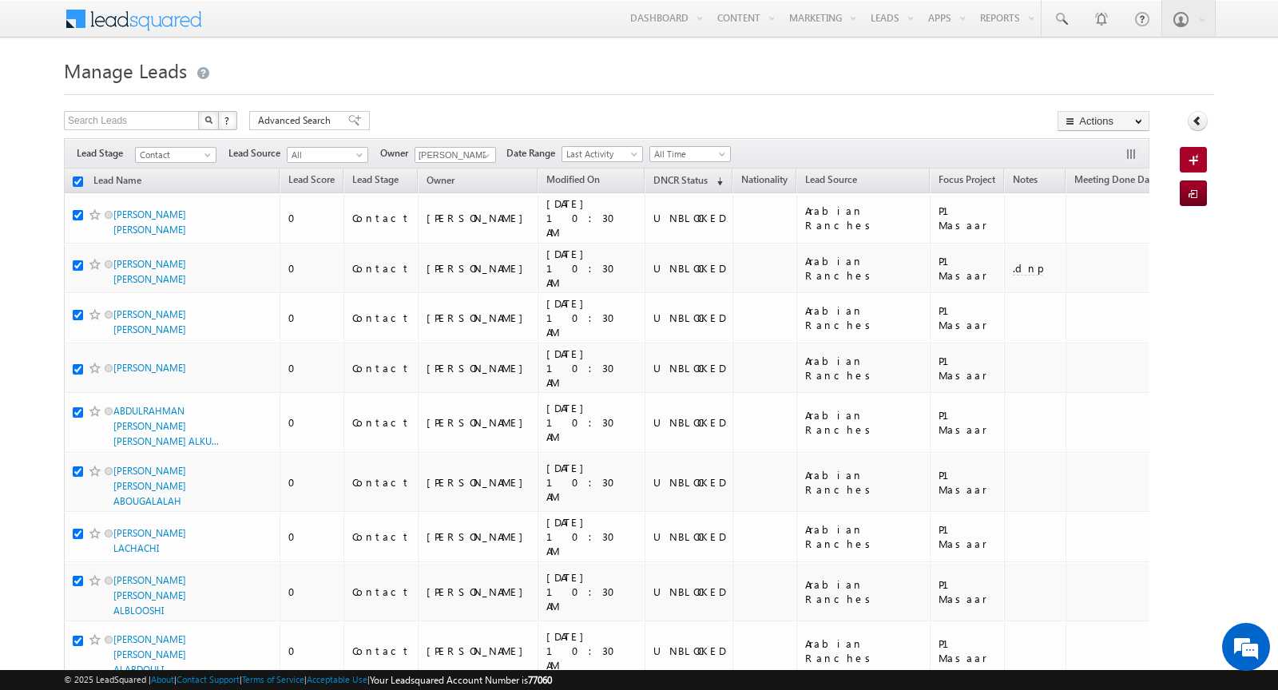
checkbox input "true"
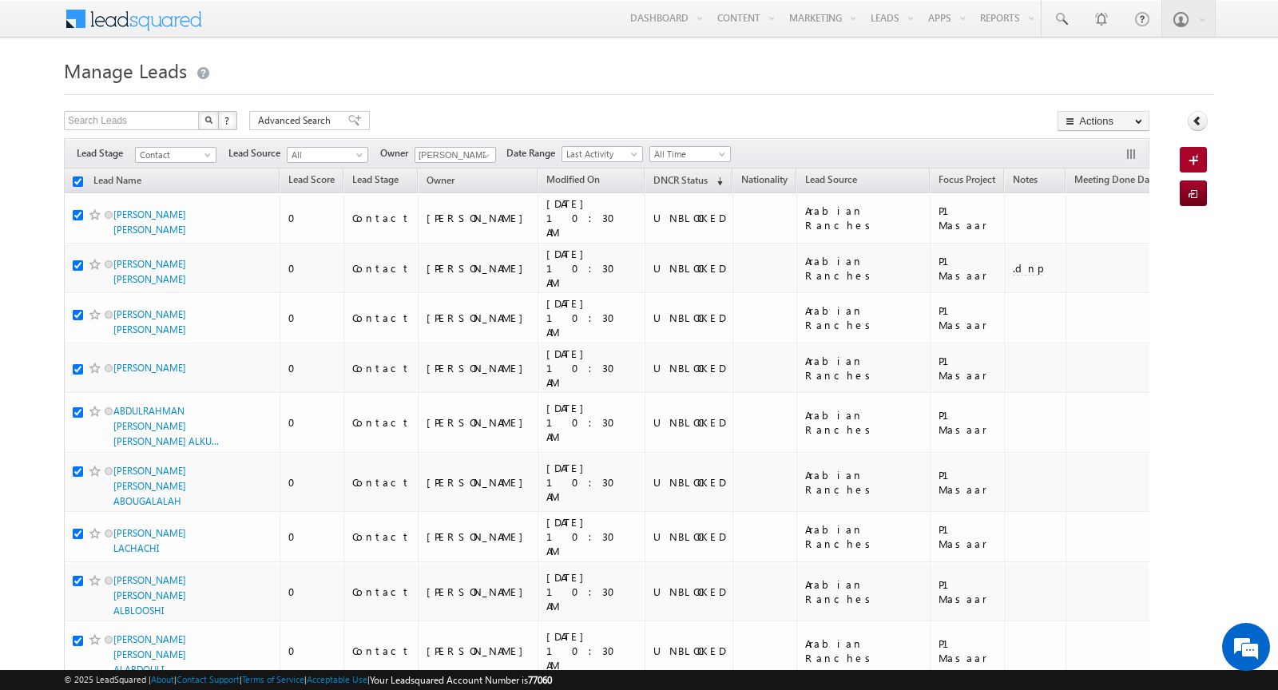
checkbox input "true"
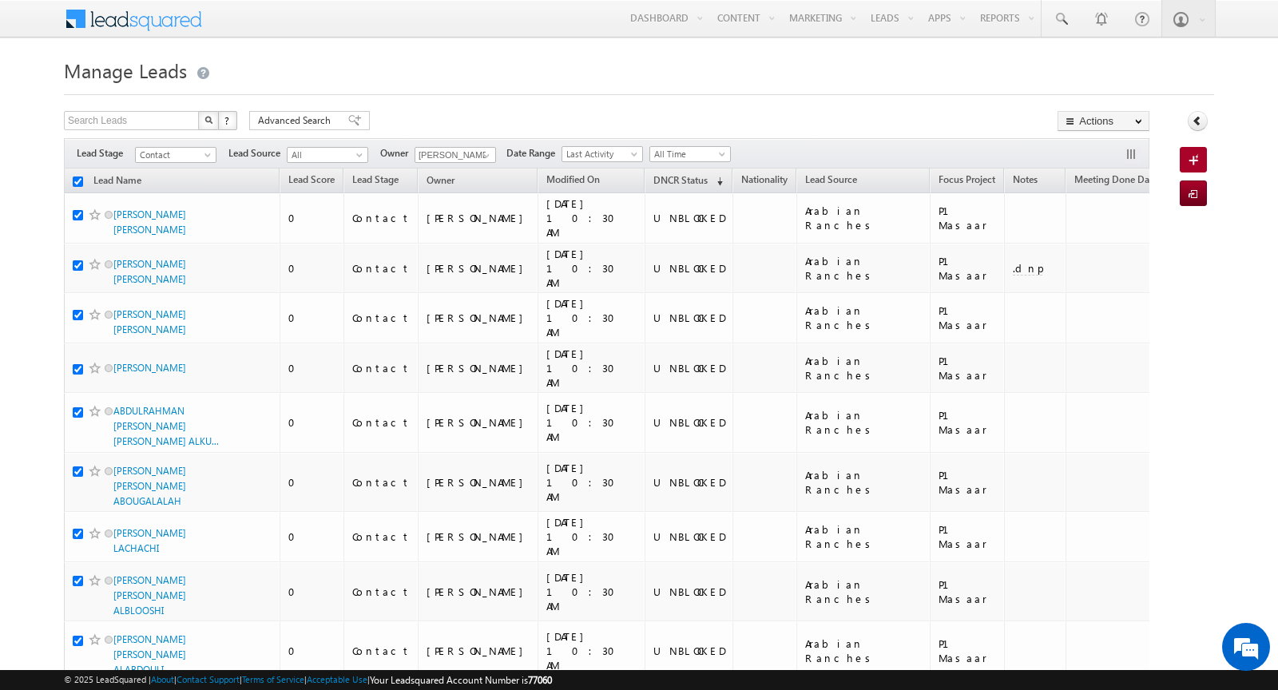
checkbox input "true"
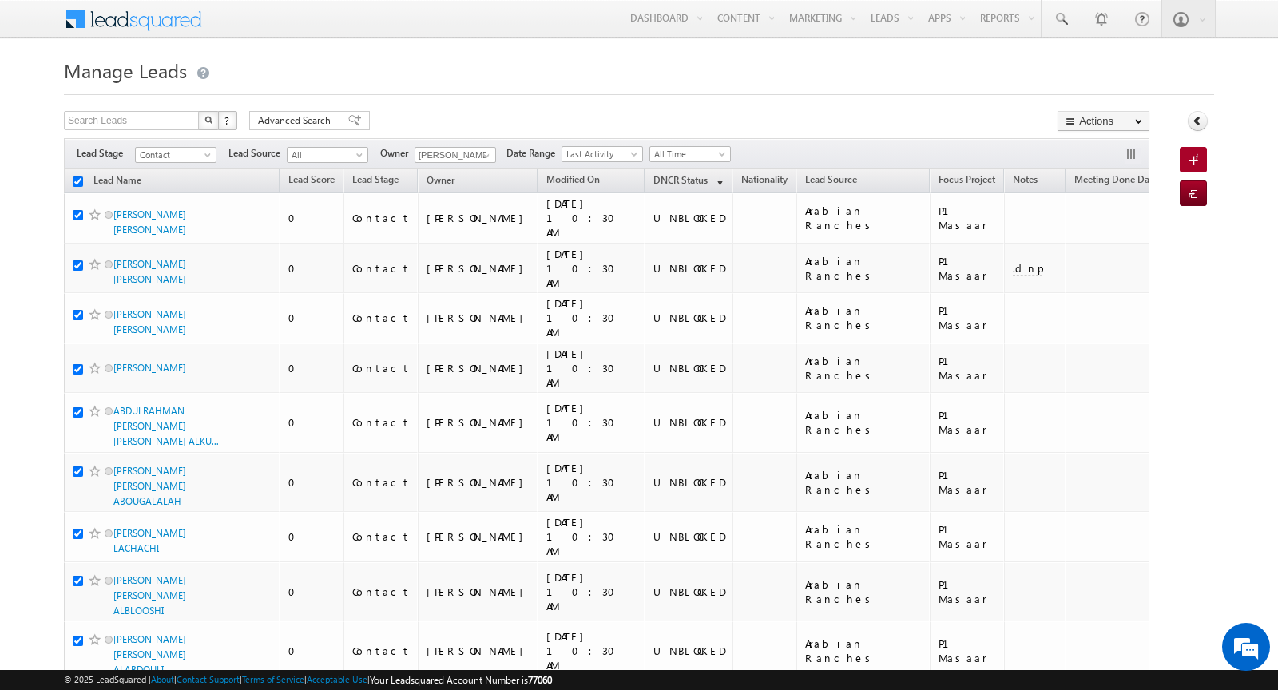
checkbox input "true"
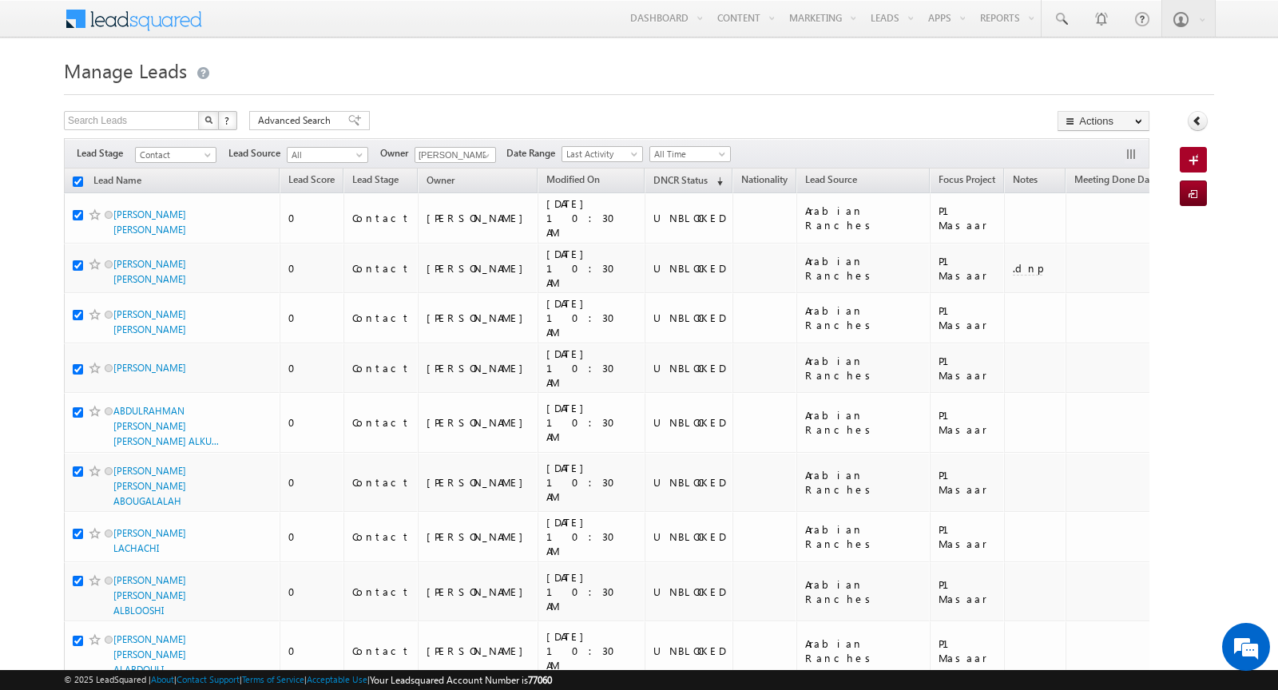
checkbox input "true"
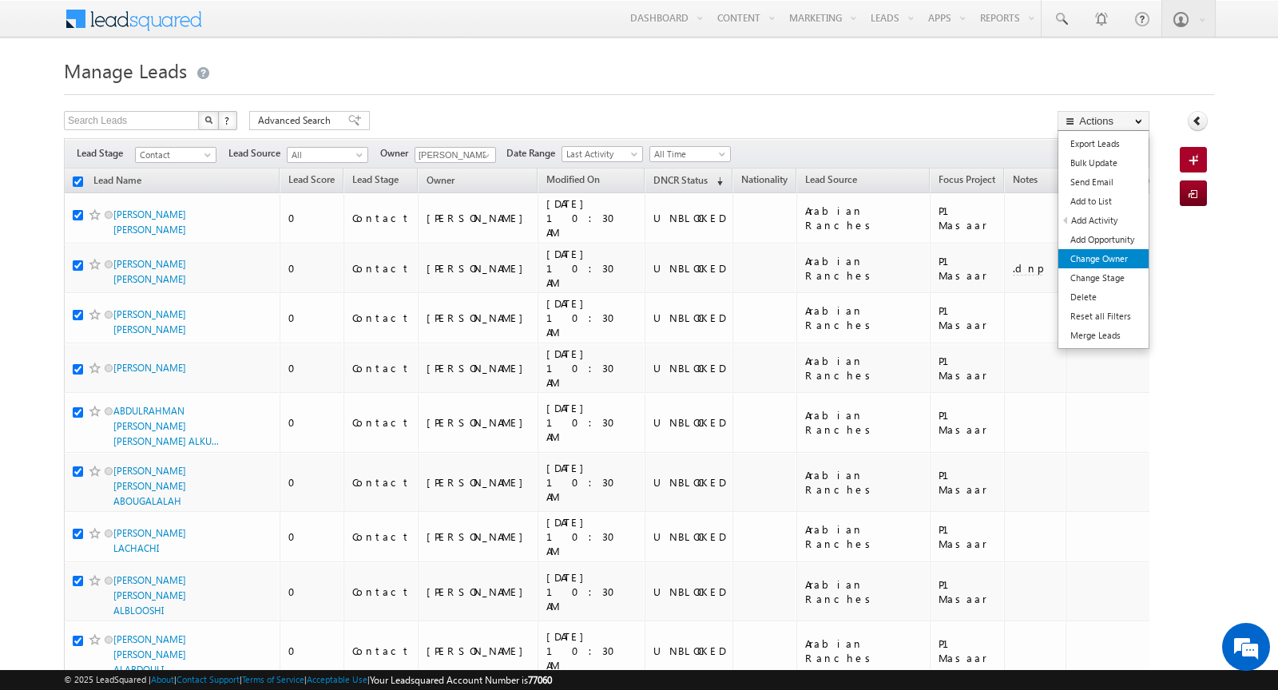
click at [1100, 255] on link "Change Owner" at bounding box center [1103, 258] width 90 height 19
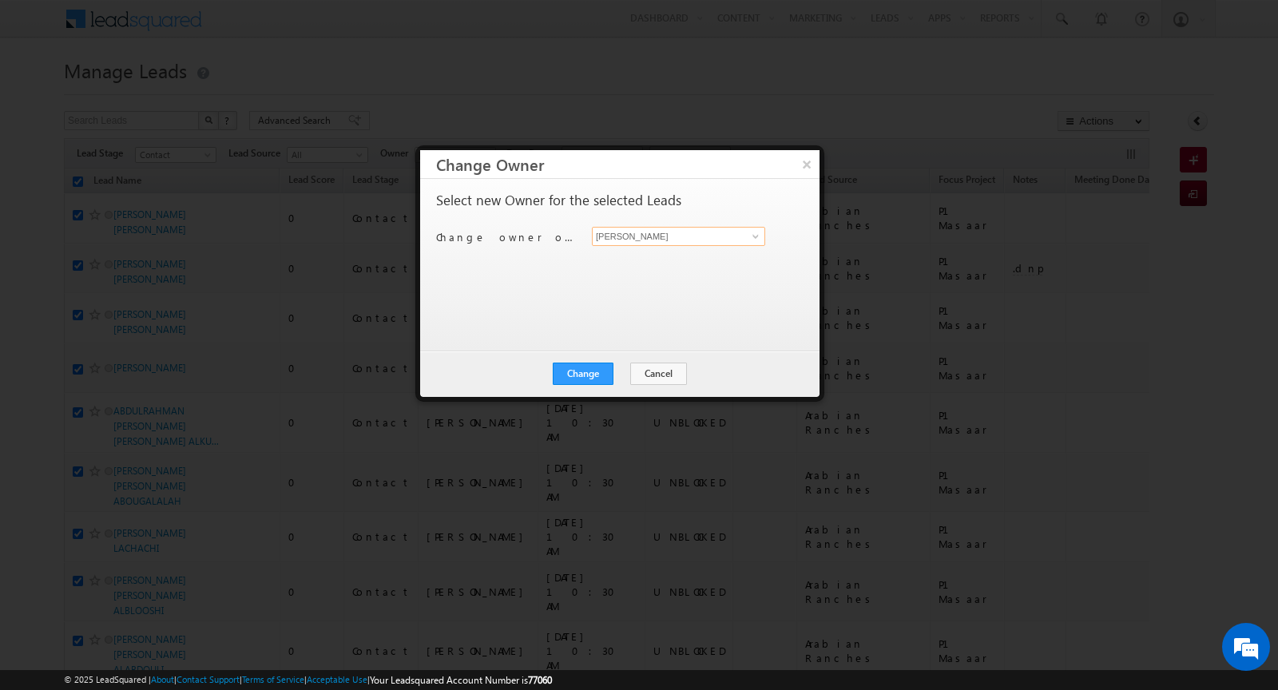
click at [730, 240] on input "[PERSON_NAME]" at bounding box center [678, 236] width 173 height 19
click at [658, 271] on link "Khyati [EMAIL_ADDRESS][DOMAIN_NAME]" at bounding box center [678, 260] width 173 height 30
click at [591, 377] on button "Change" at bounding box center [583, 374] width 61 height 22
click at [620, 365] on button "Close" at bounding box center [621, 374] width 51 height 22
